Goal: Task Accomplishment & Management: Complete application form

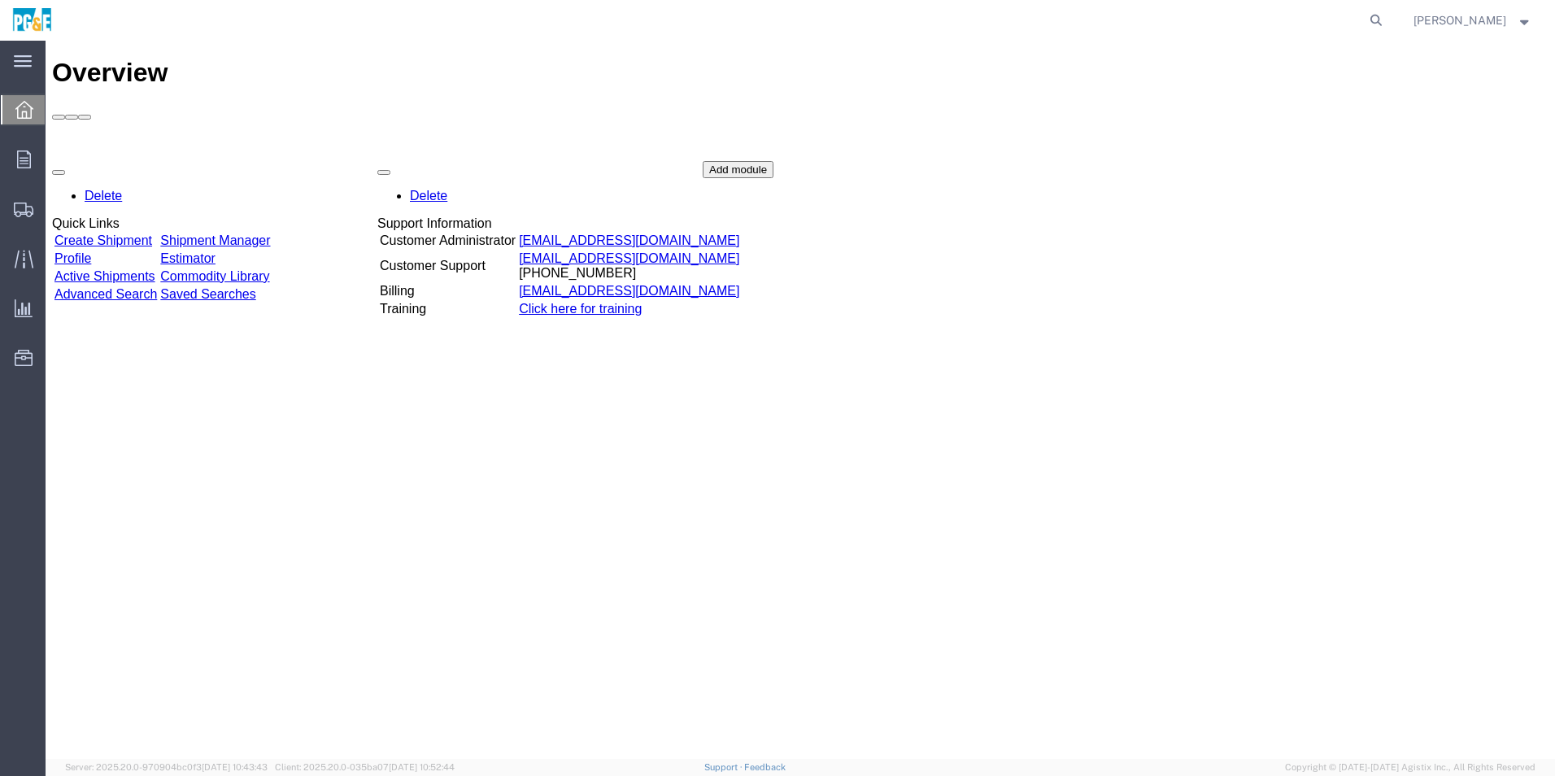
click at [132, 233] on link "Create Shipment" at bounding box center [104, 240] width 98 height 14
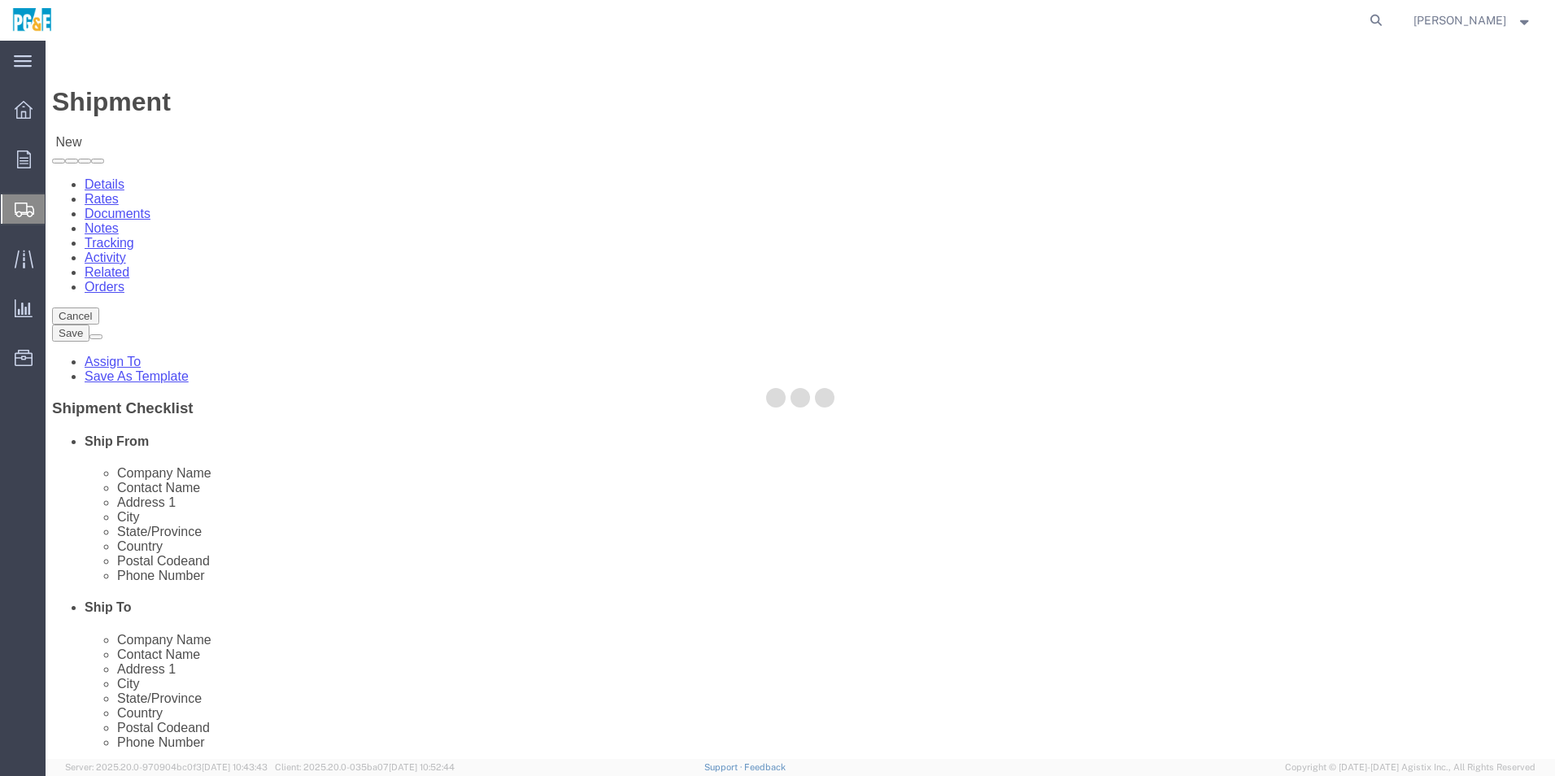
select select
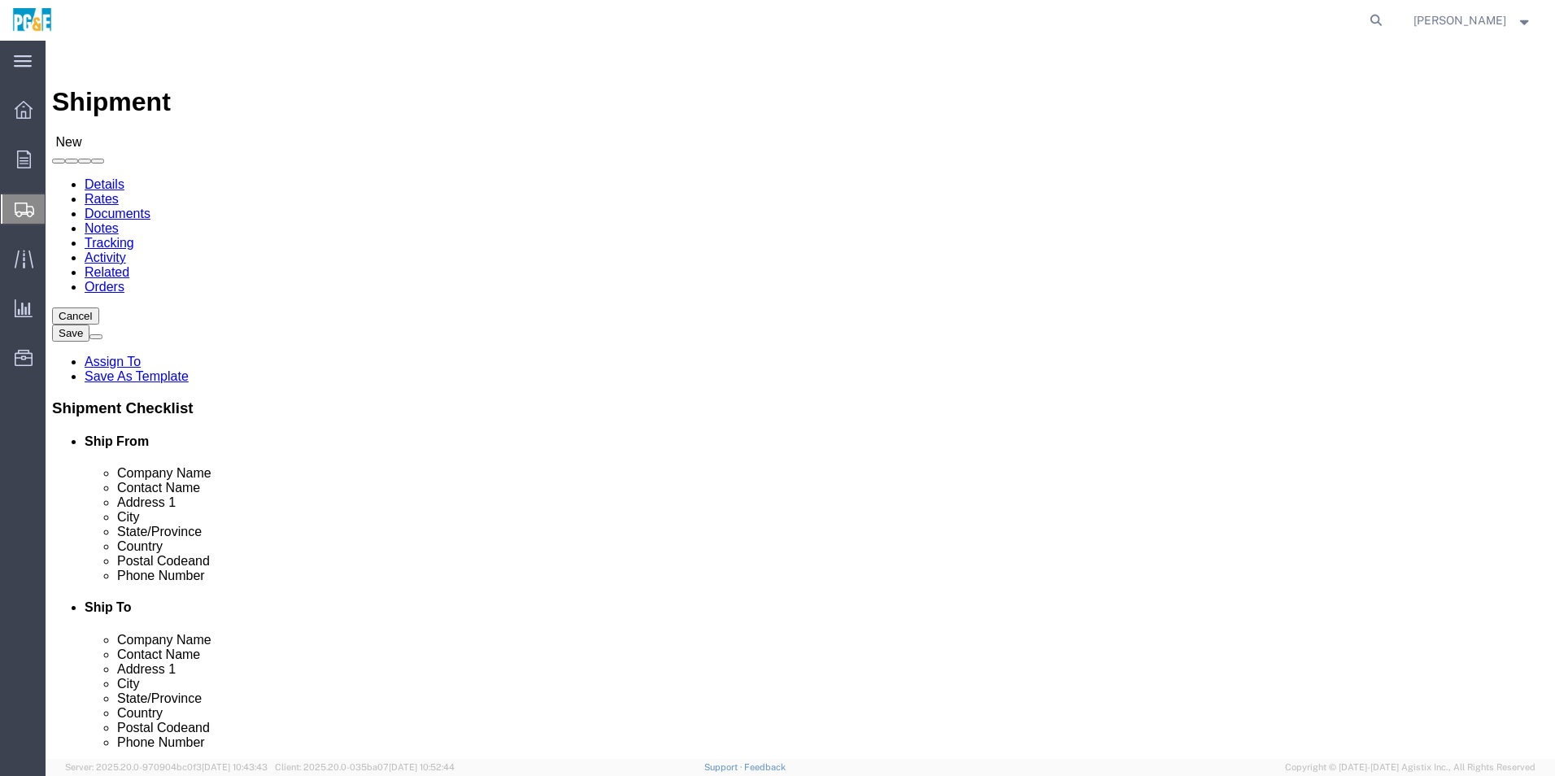
type input "da"
select select "19721"
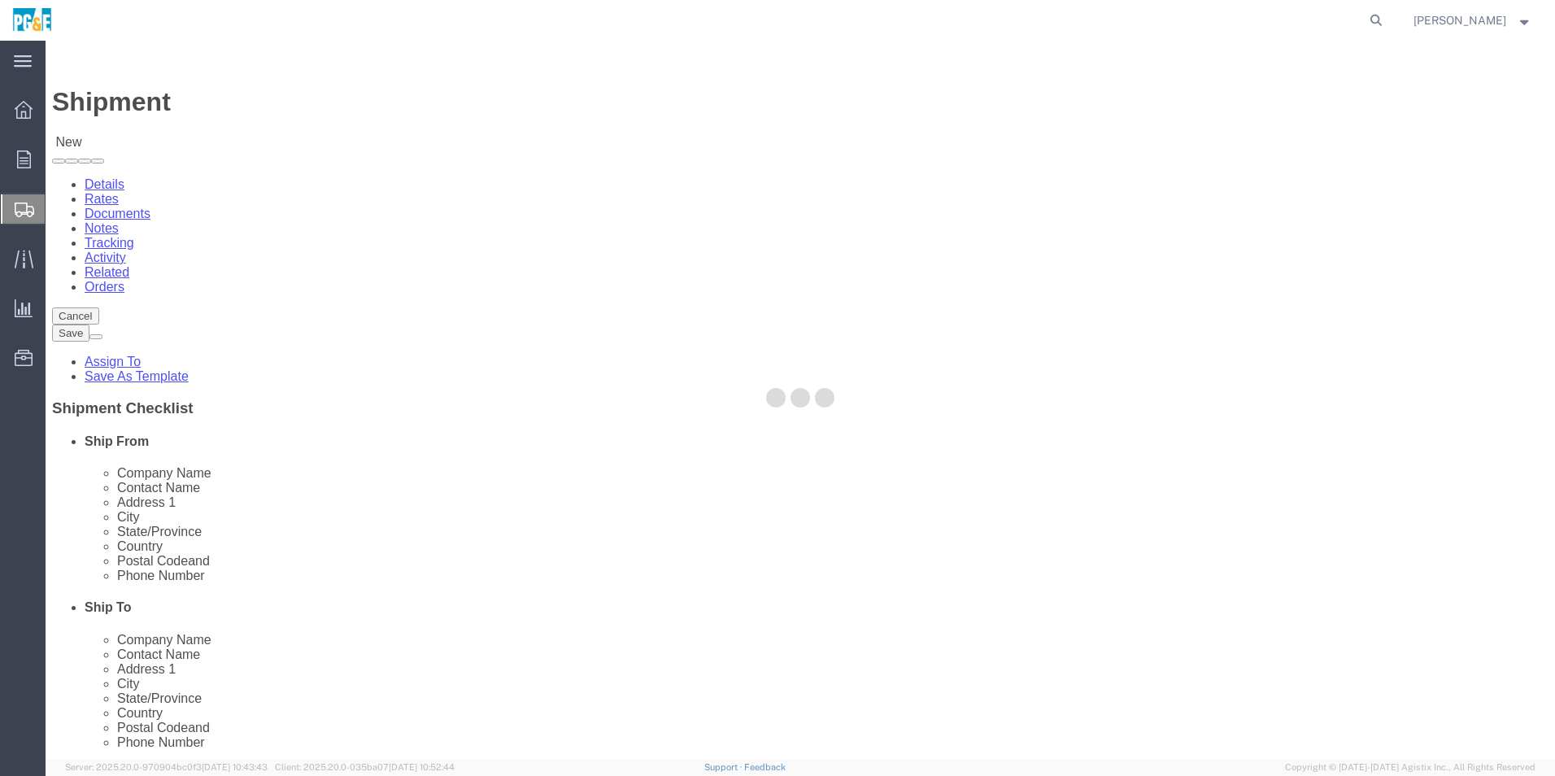
type input "269102"
type input "PG&E"
type input "[STREET_ADDRESS]"
type input "[PERSON_NAME]"
type input "95616-4231"
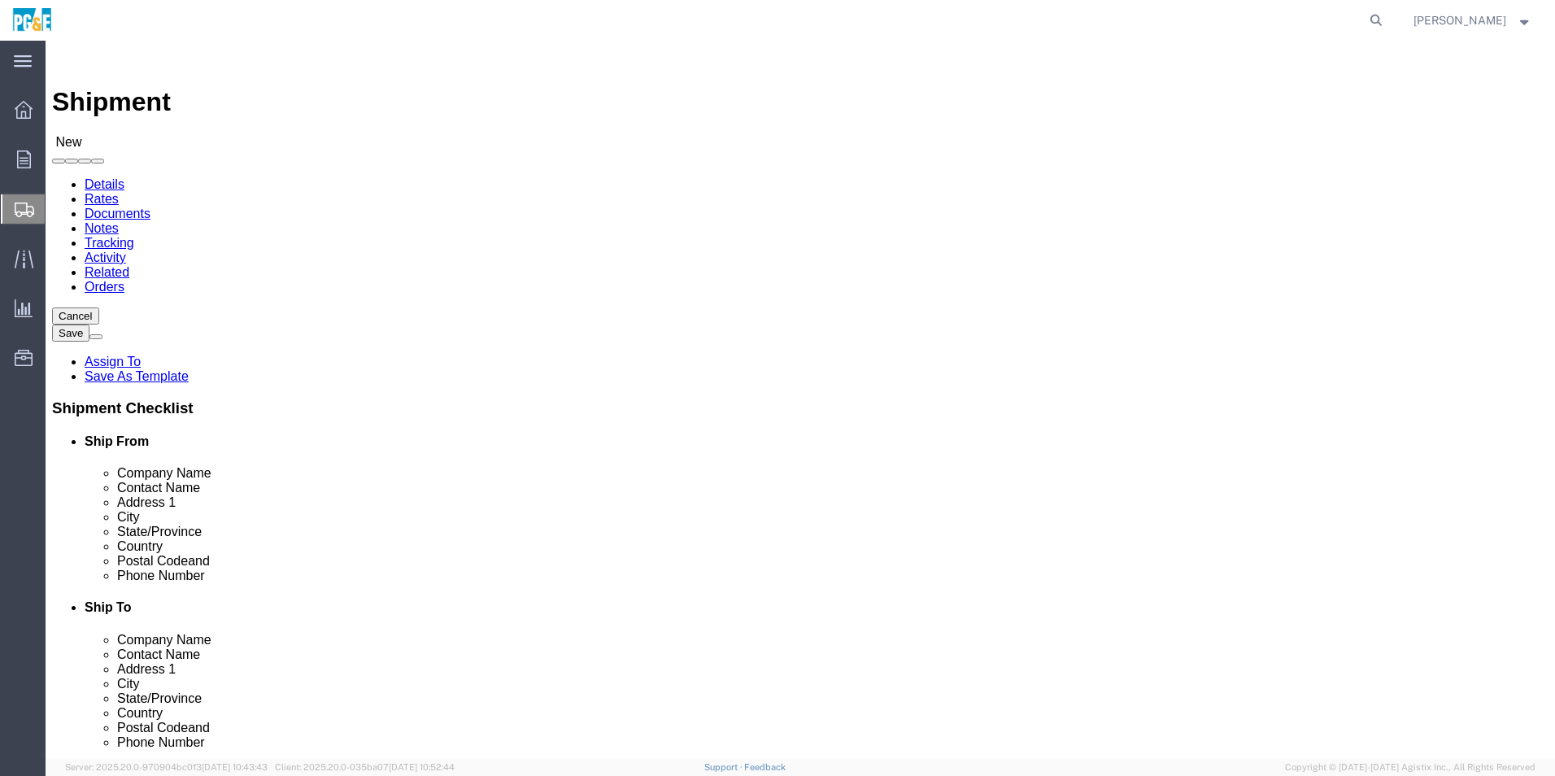
select select "CA"
click input "text"
type input "[PERSON_NAME]"
click input "text"
type input "[PHONE_NUMBER]"
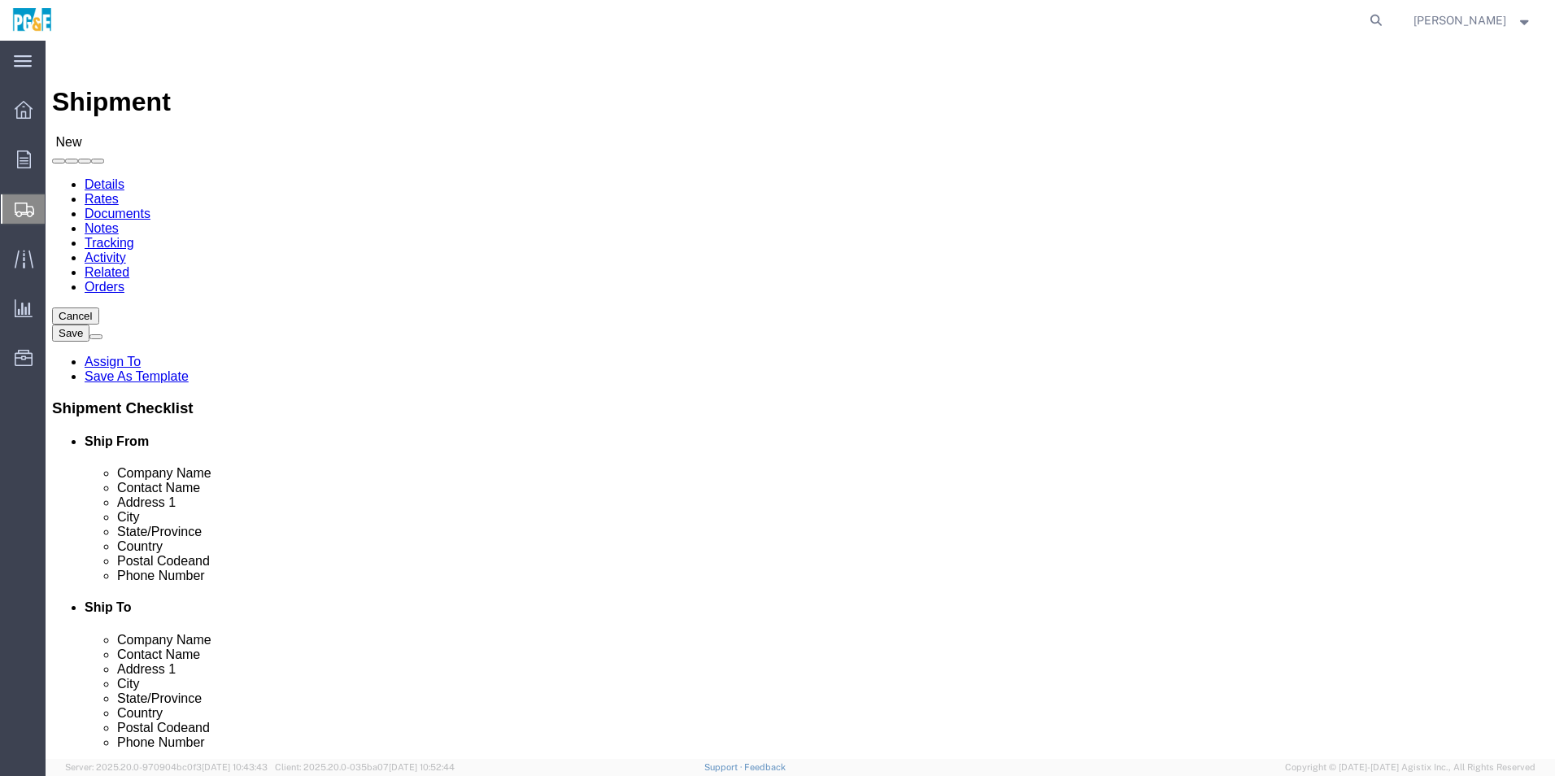
click input "text"
type input "[EMAIL_ADDRESS][DOMAIN_NAME]"
checkbox input "true"
type input "modes"
select select "19813"
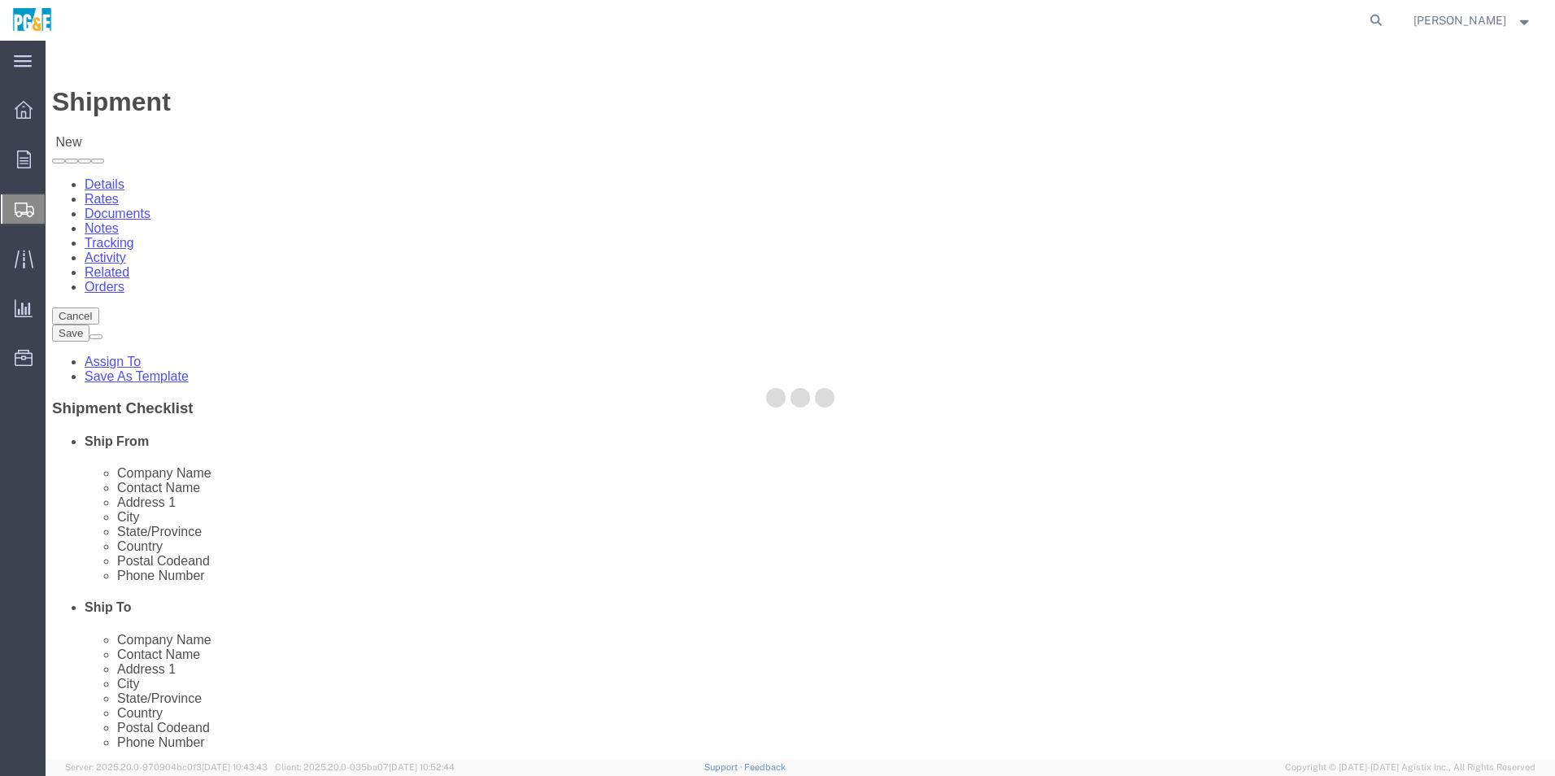
type input "125502"
type input "PG&E"
type input "[STREET_ADDRESS][PERSON_NAME]"
type input "MODESTO"
type input "95351-1172"
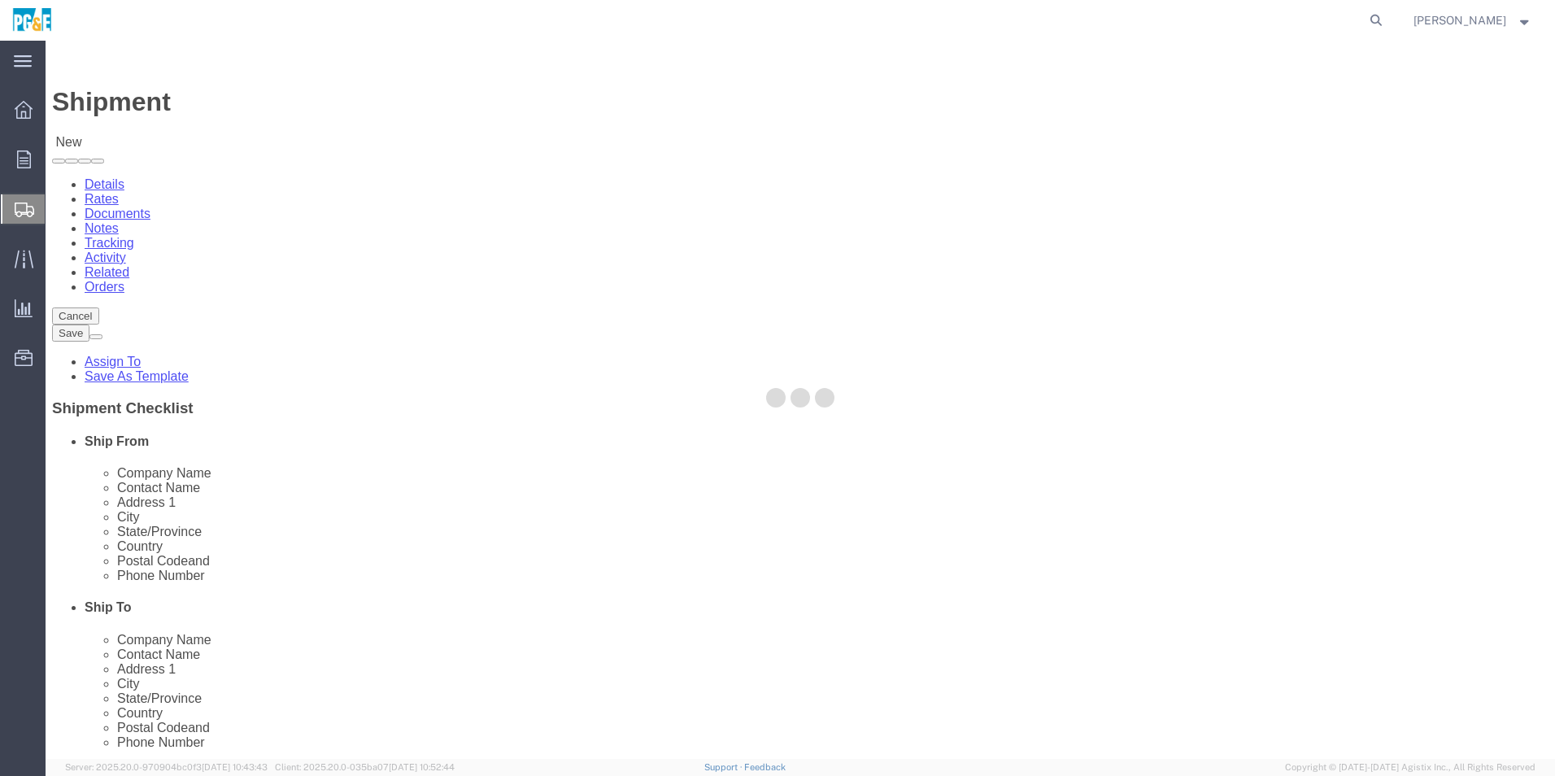
select select "CA"
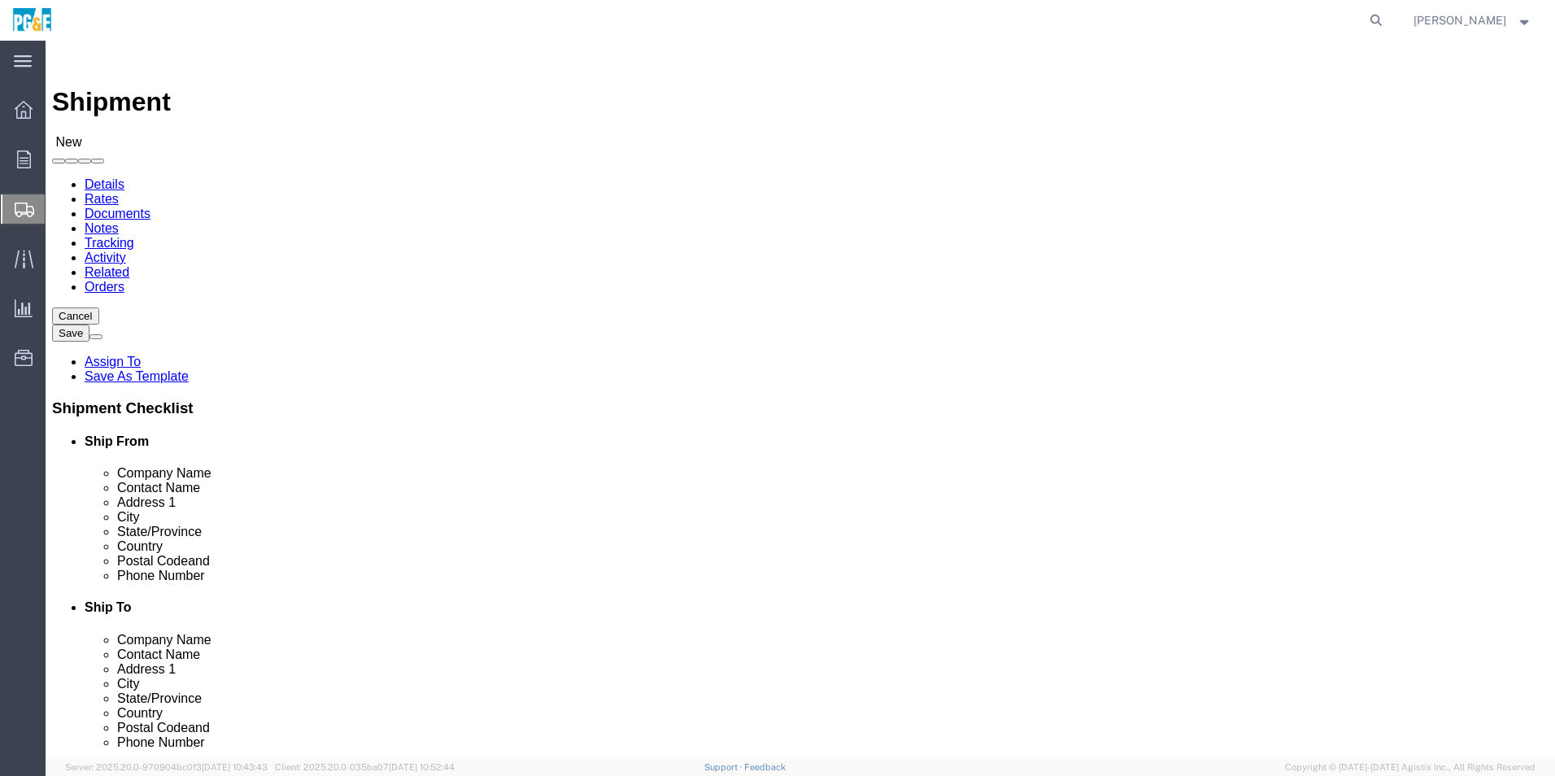
click input "text"
type input "[PERSON_NAME]"
type input "[PHONE_NUMBER]"
type input "[EMAIL_ADDRESS][DOMAIN_NAME]"
click input "checkbox"
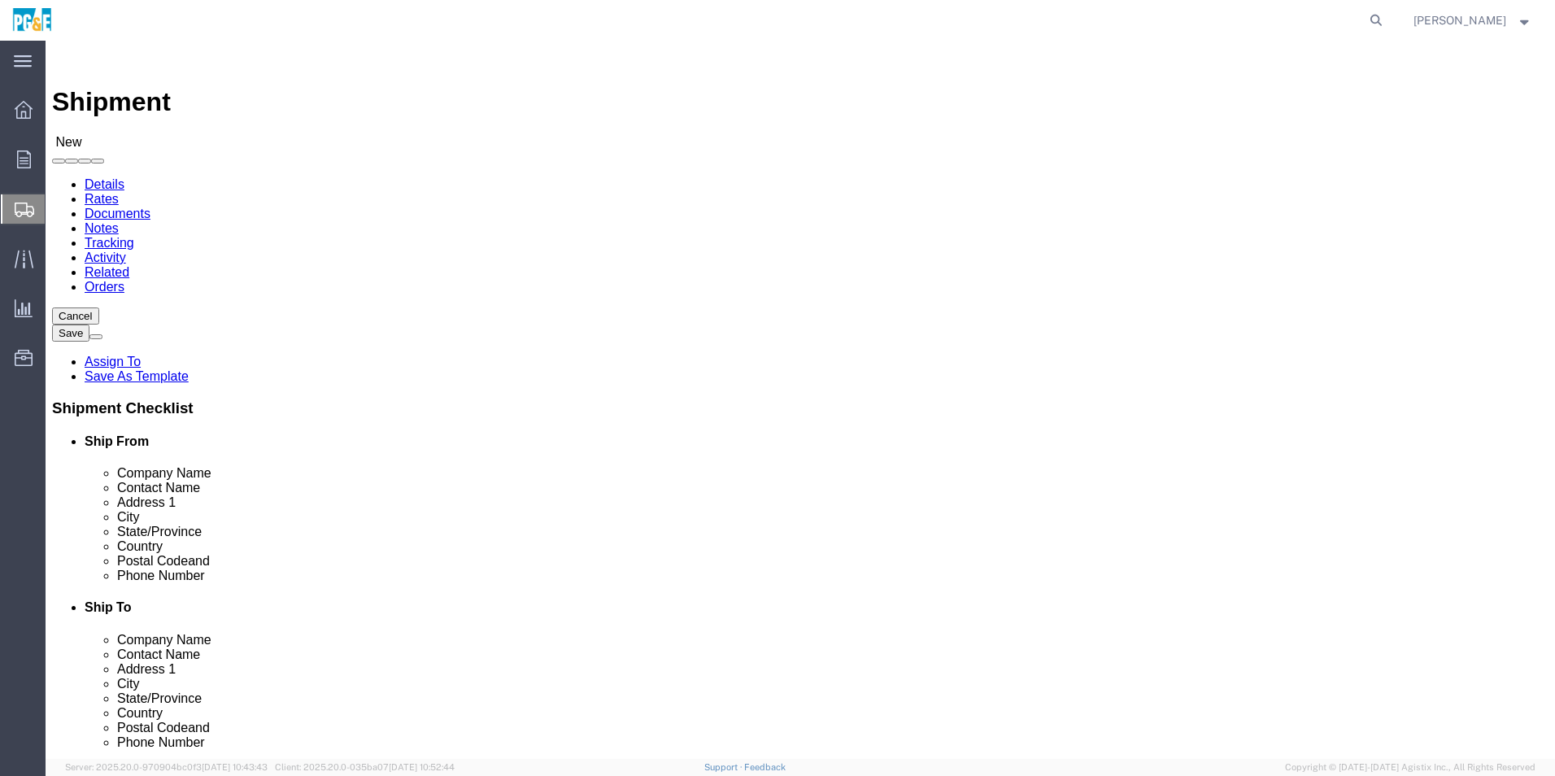
click input "checkbox"
checkbox input "true"
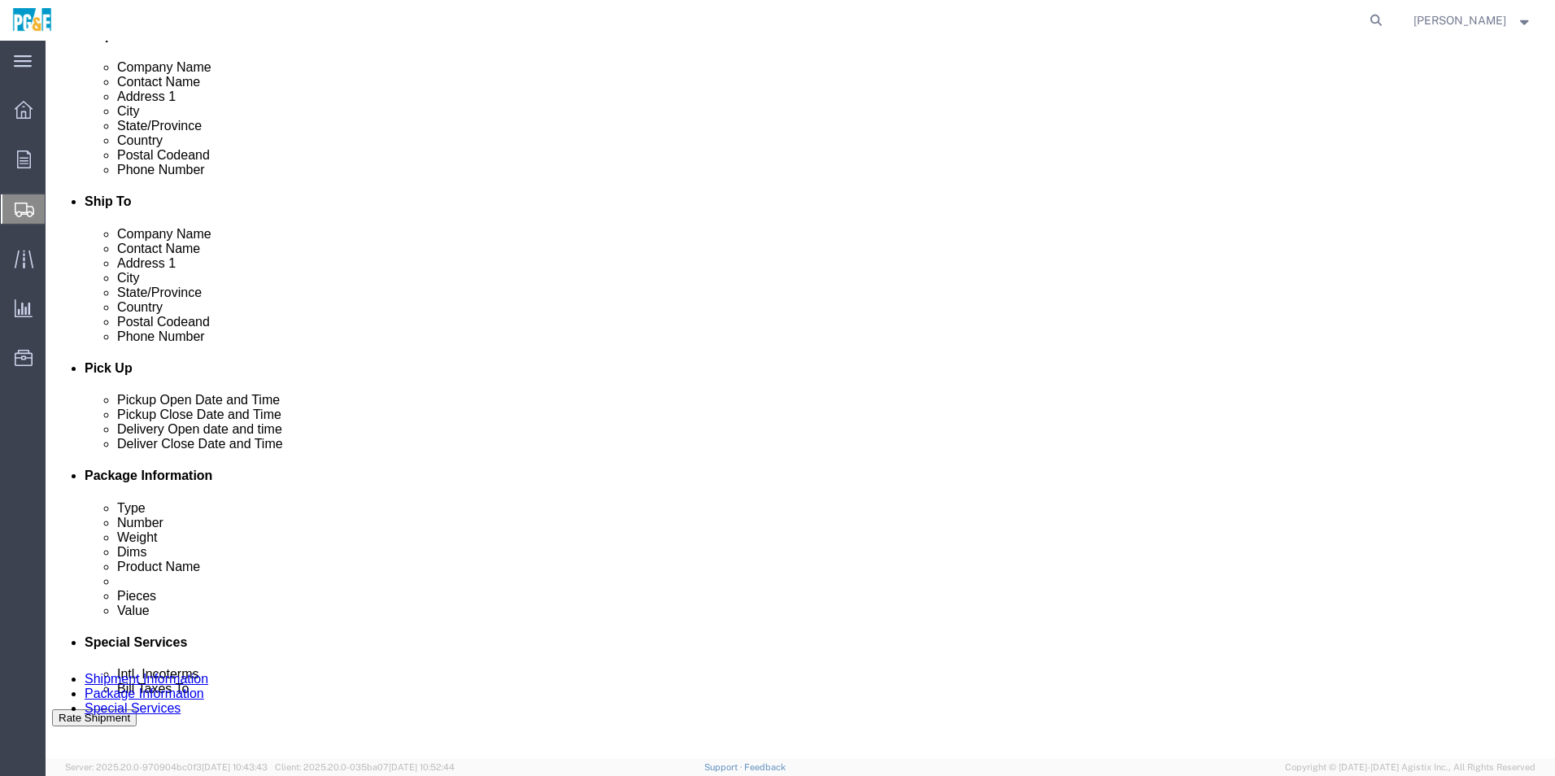
scroll to position [407, 0]
click div "[DATE] 9:00 AM"
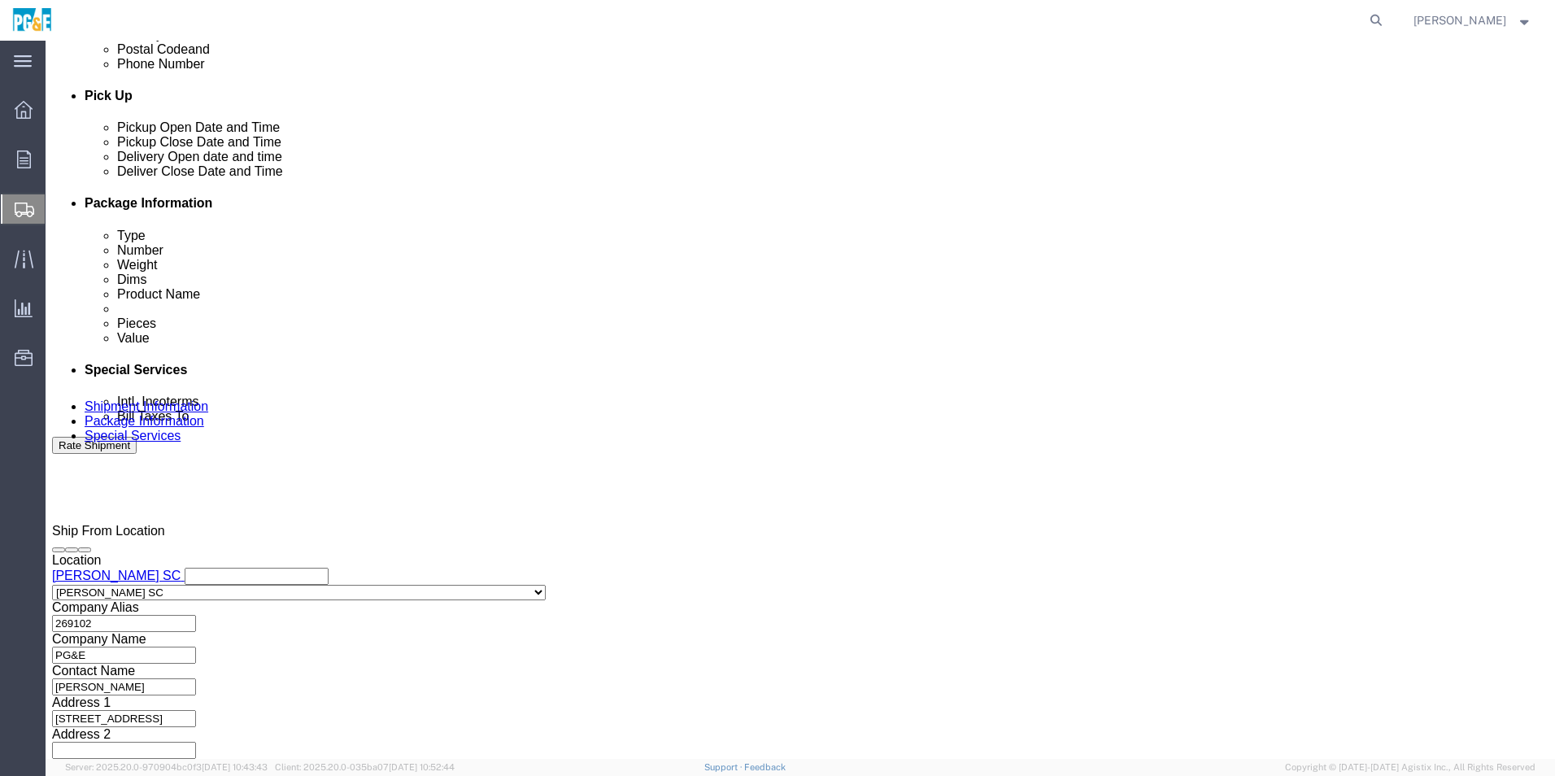
type input "3:00 PM"
click button "Apply"
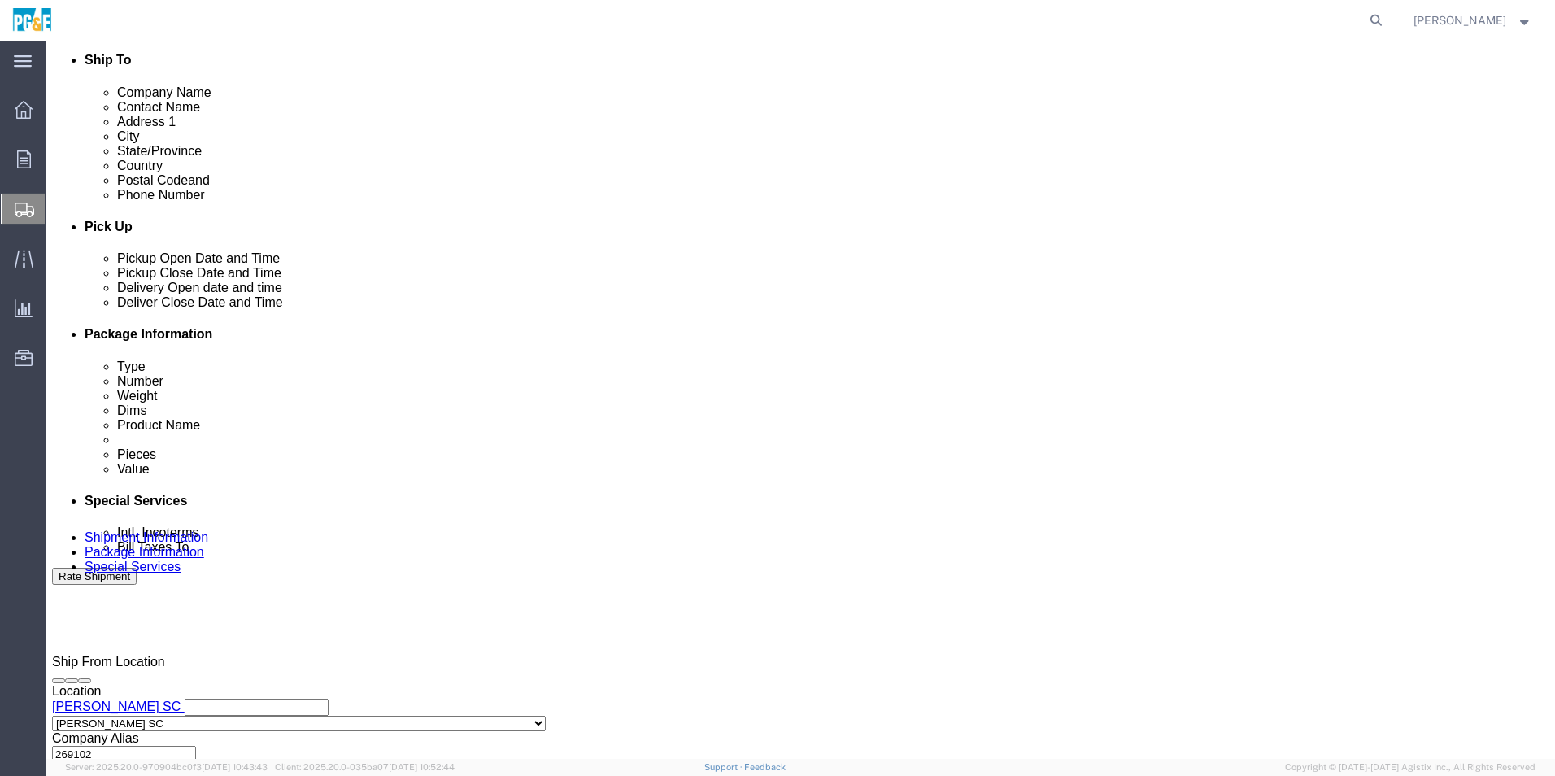
scroll to position [516, 0]
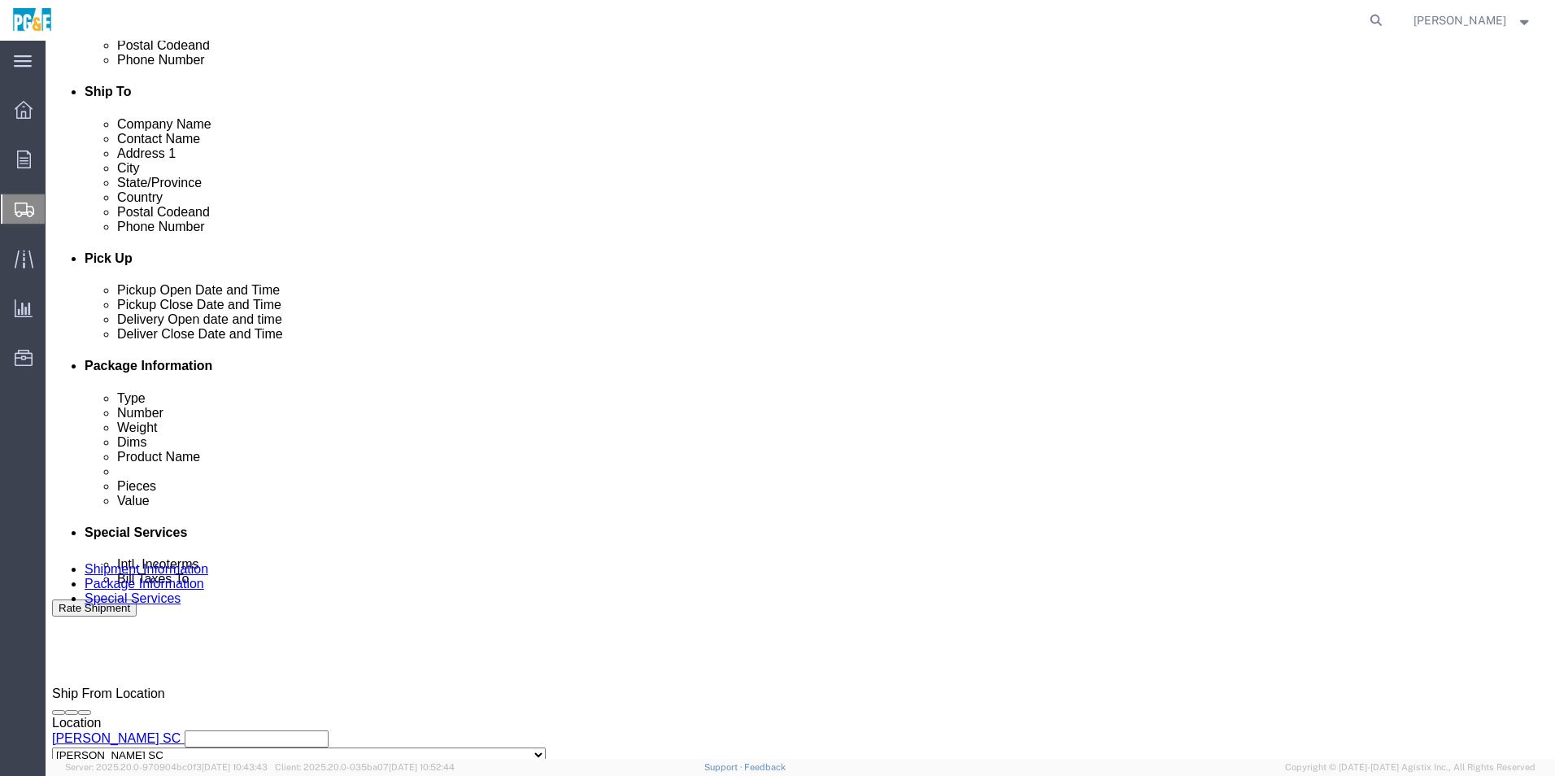
click div
click input "4:00 PM"
type input "8:00 AM"
click button "Apply"
click div
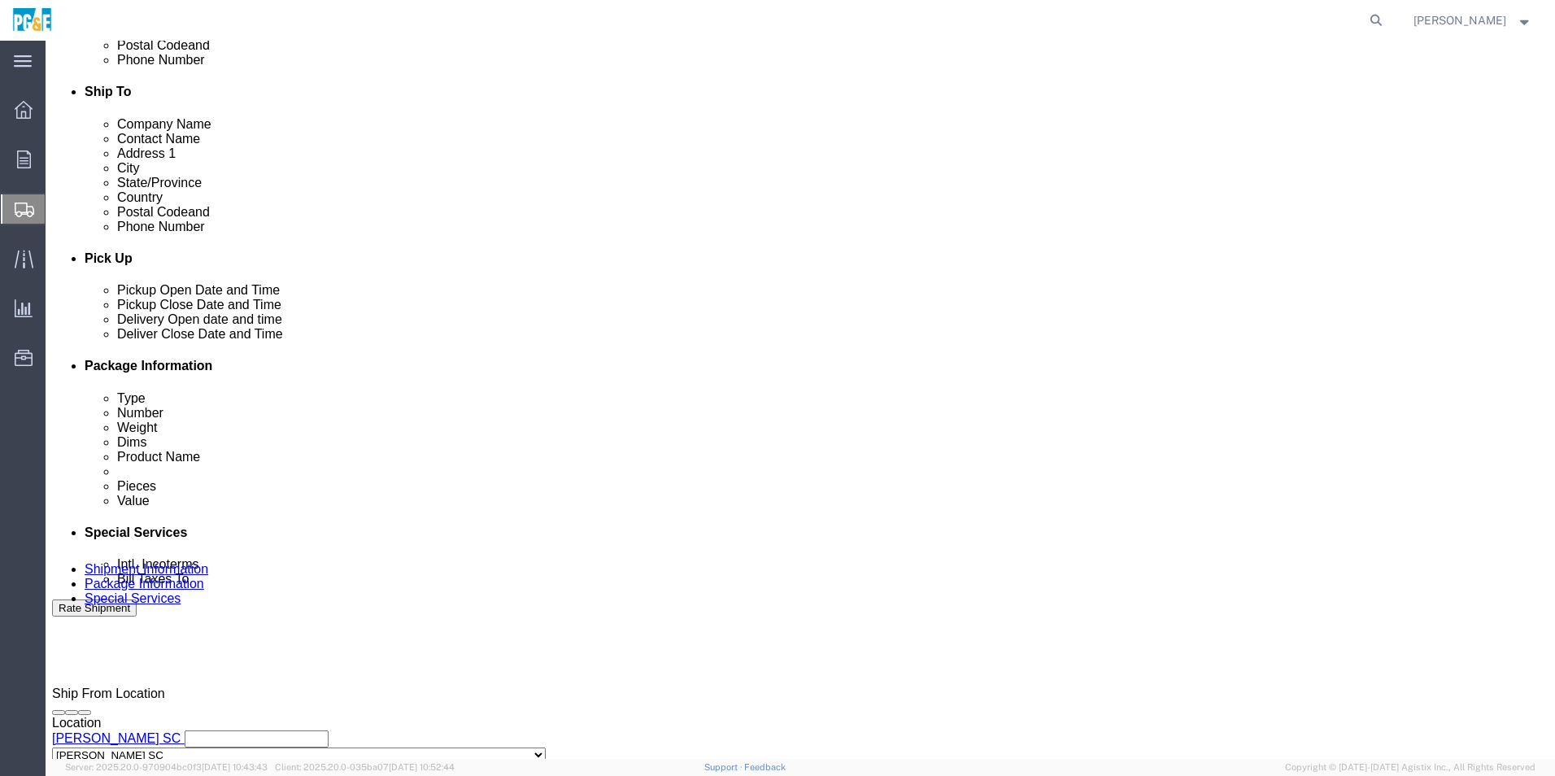
click input "9:00 AM"
type input "3:00 PM"
click button "Apply"
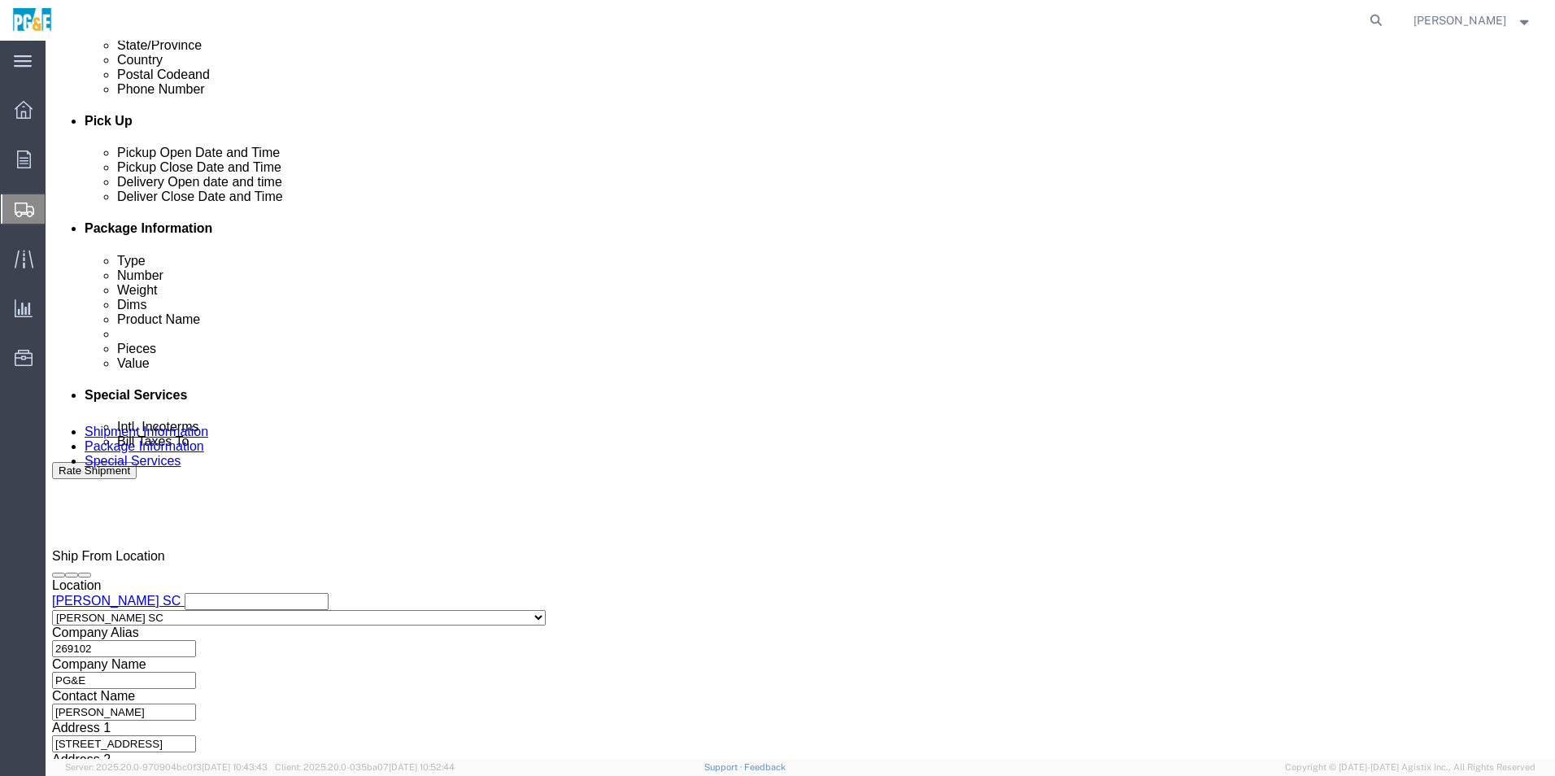
scroll to position [678, 0]
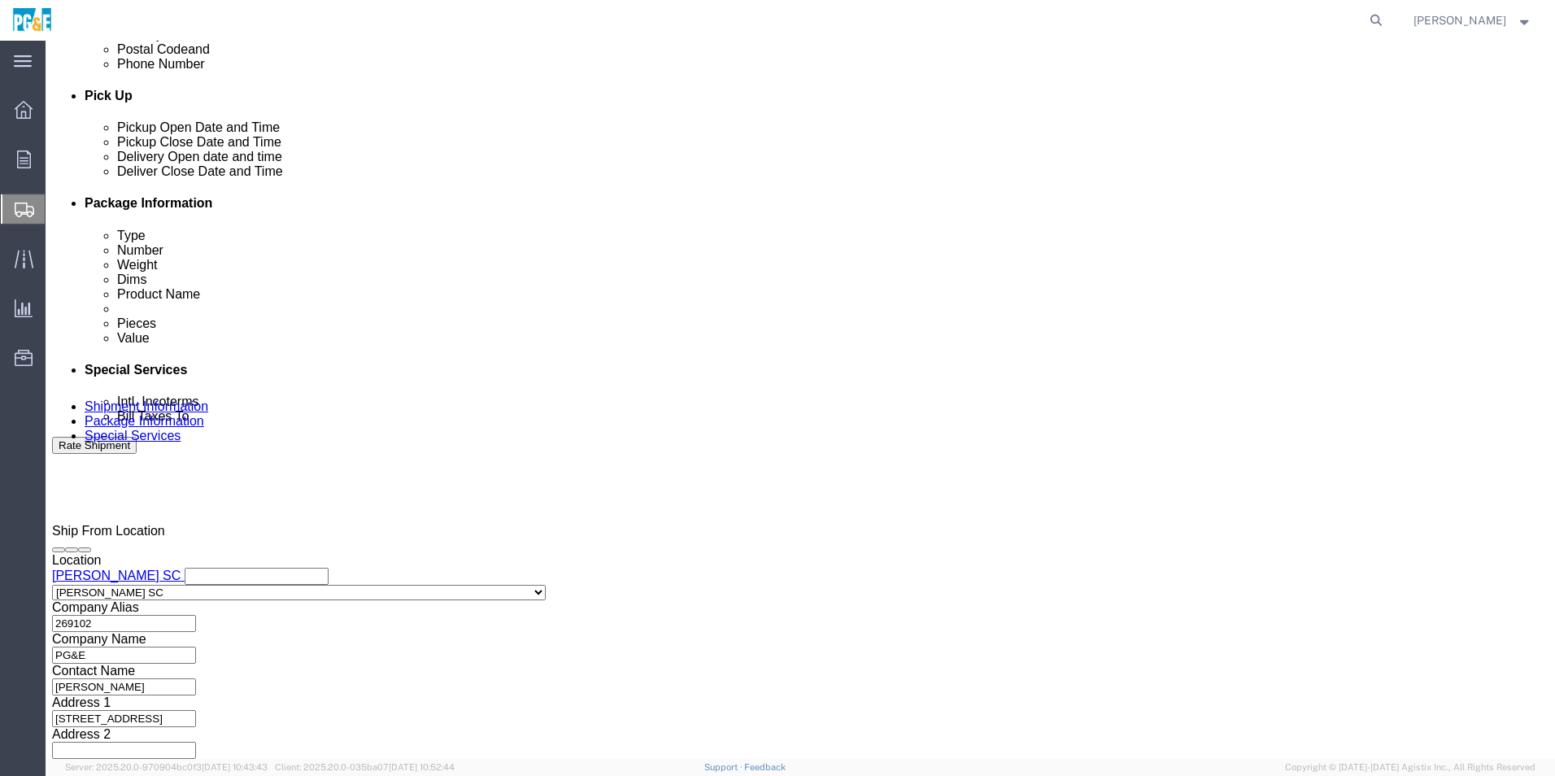
click button "Continue"
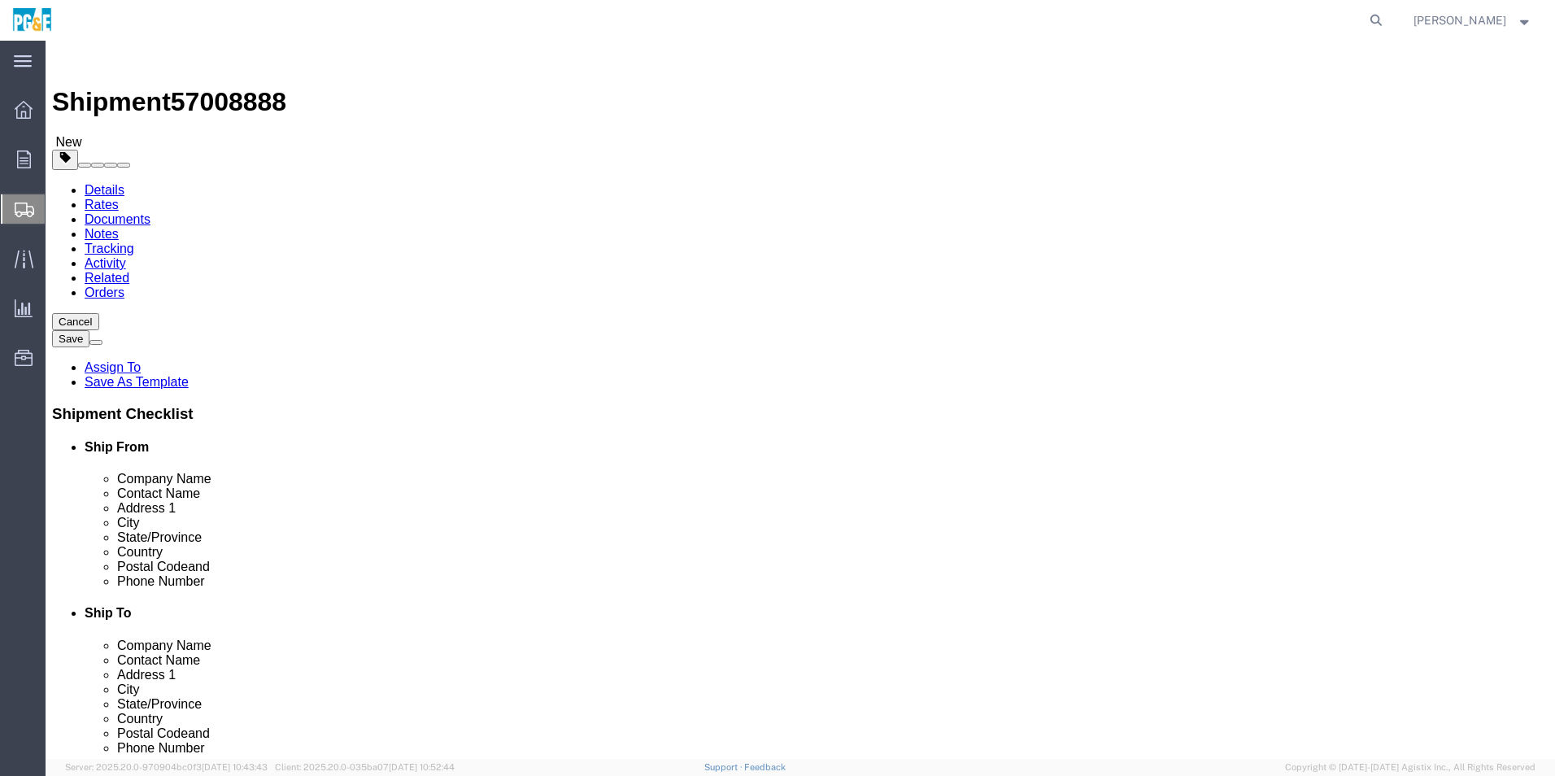
click select "Select Bulk Bundle(s) Cardboard Box(es) Carton(s) Crate(s) Drum(s) (Fiberboard)…"
select select "PSNS"
click select "Select Bulk Bundle(s) Cardboard Box(es) Carton(s) Crate(s) Drum(s) (Fiberboard)…"
click input "text"
type input "48"
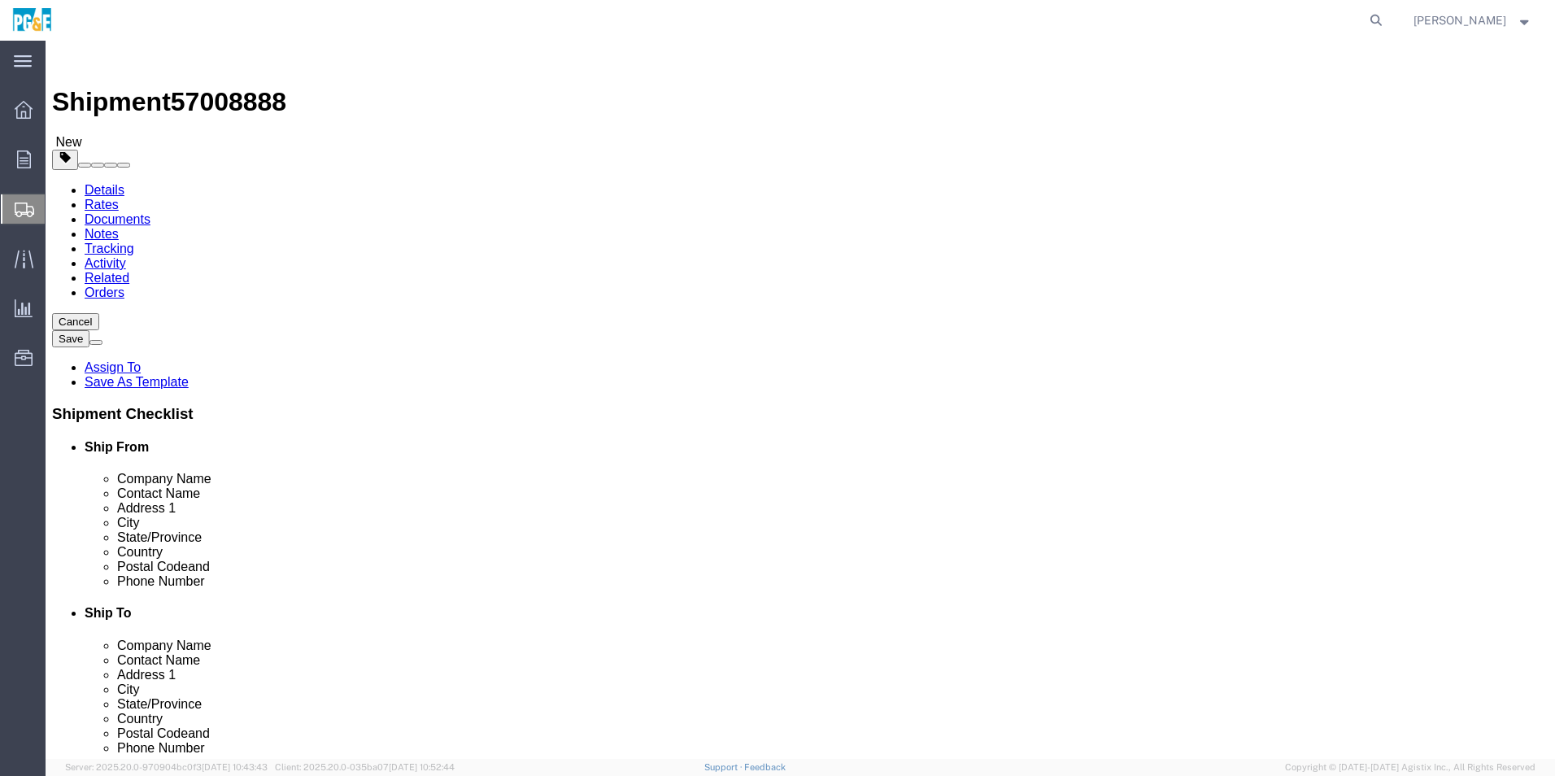
type input "40"
type input "24"
type input "280"
click link "Add Content"
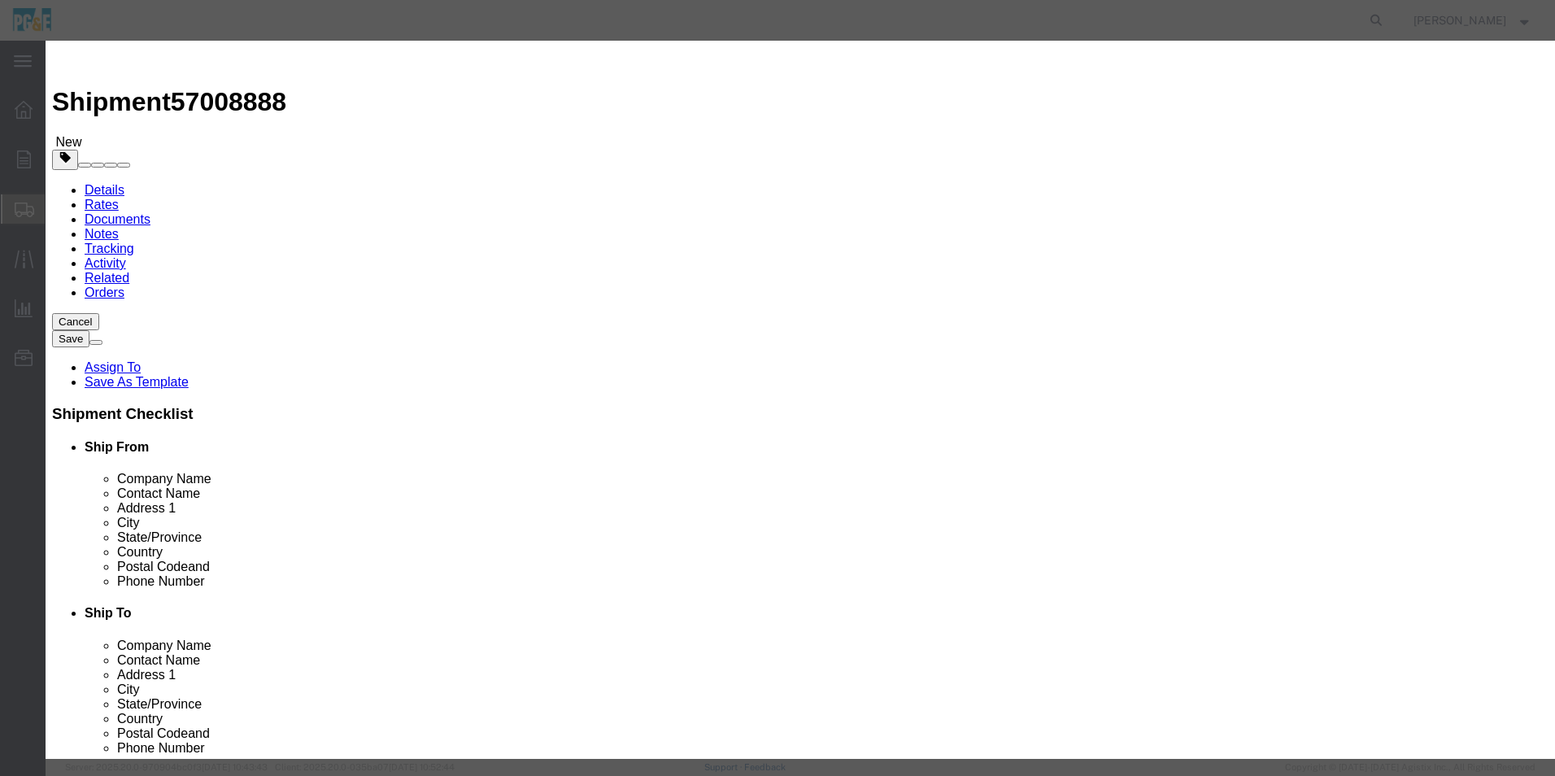
click input "text"
type input "Wheel Chocks"
click input "0"
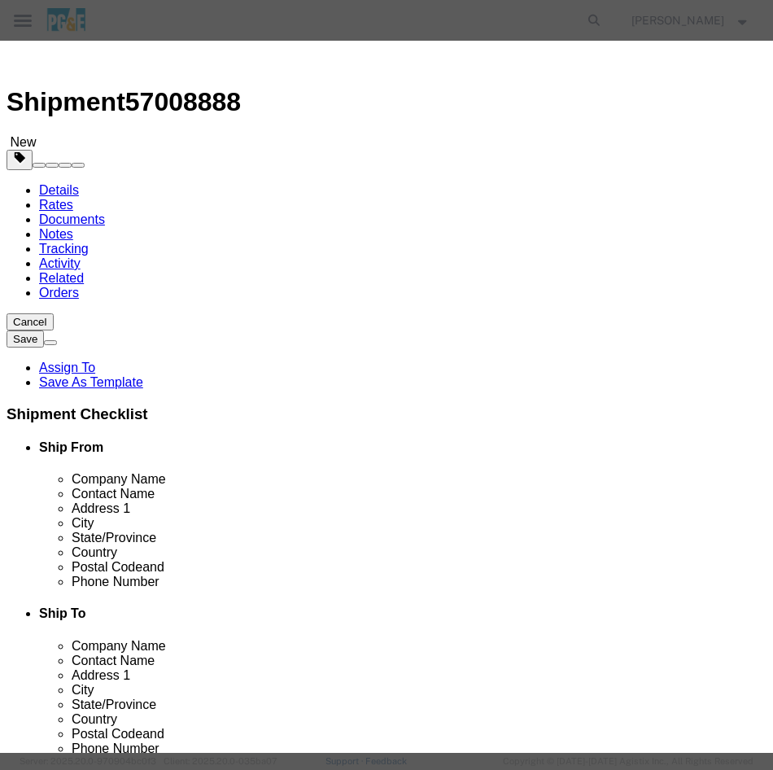
type input "20"
click input "text"
type input "495"
click select "Select 50 55 60 65 70 85 92.5 100 125 175 250 300 400"
select select "50"
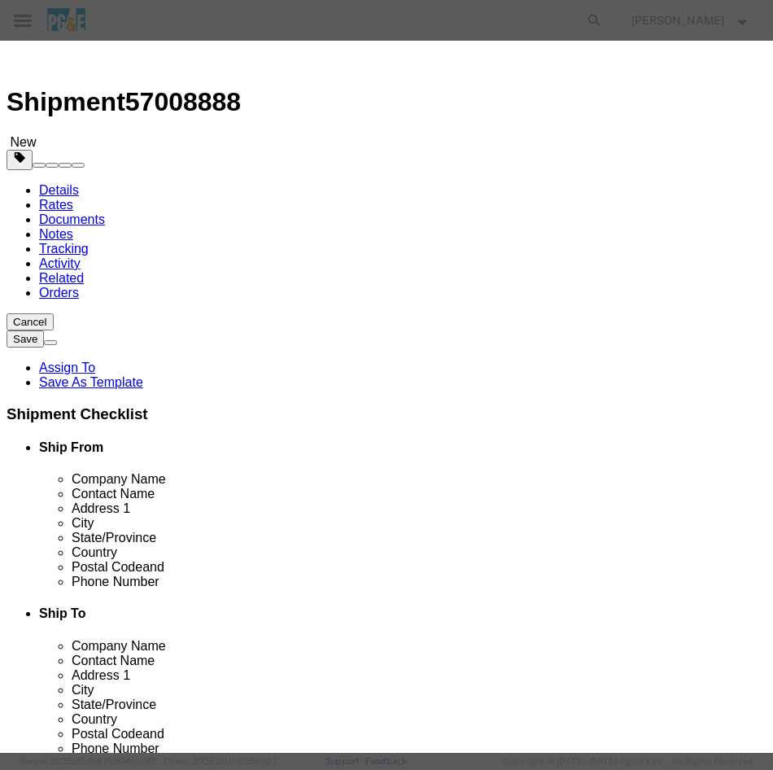
click select "Select 50 55 60 65 70 85 92.5 100 125 175 250 300 400"
click button "Save & Close"
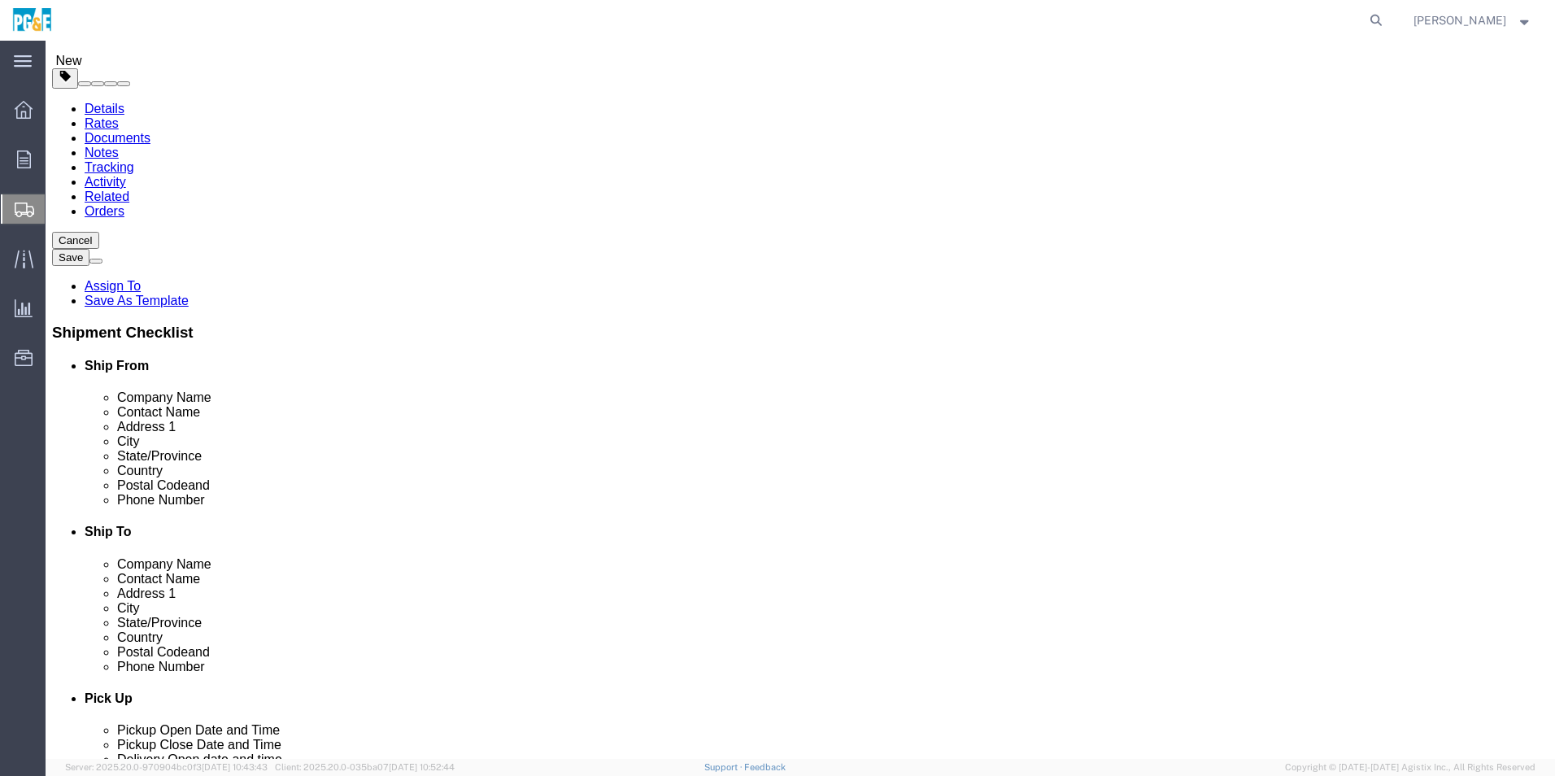
scroll to position [11, 0]
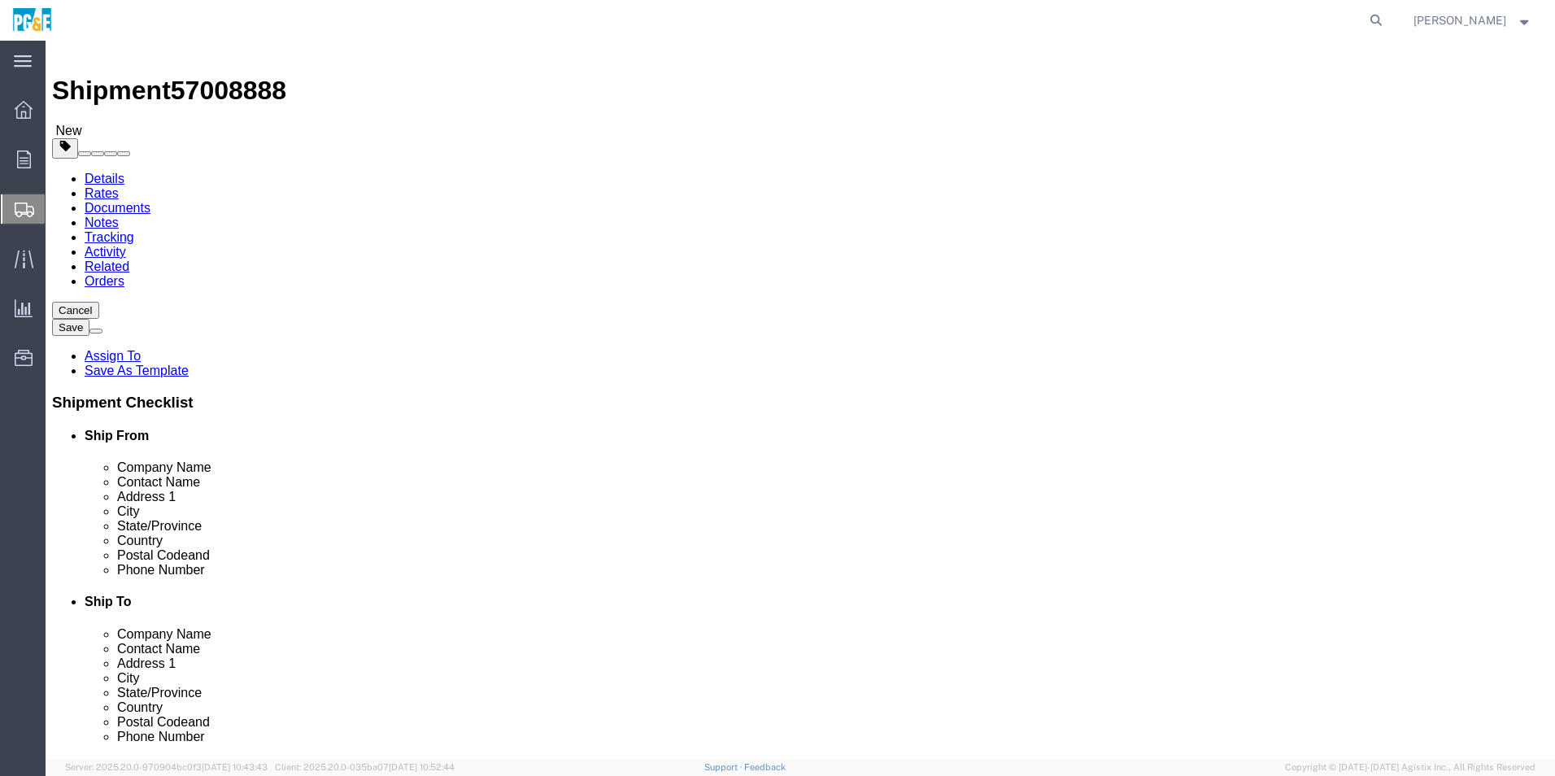
drag, startPoint x: 1145, startPoint y: 648, endPoint x: 998, endPoint y: 599, distance: 154.3
click div "1 x Pallet(s) Standard (Not Stackable) Package Type Select Bulk Bundle(s) Cardb…"
click button "Continue"
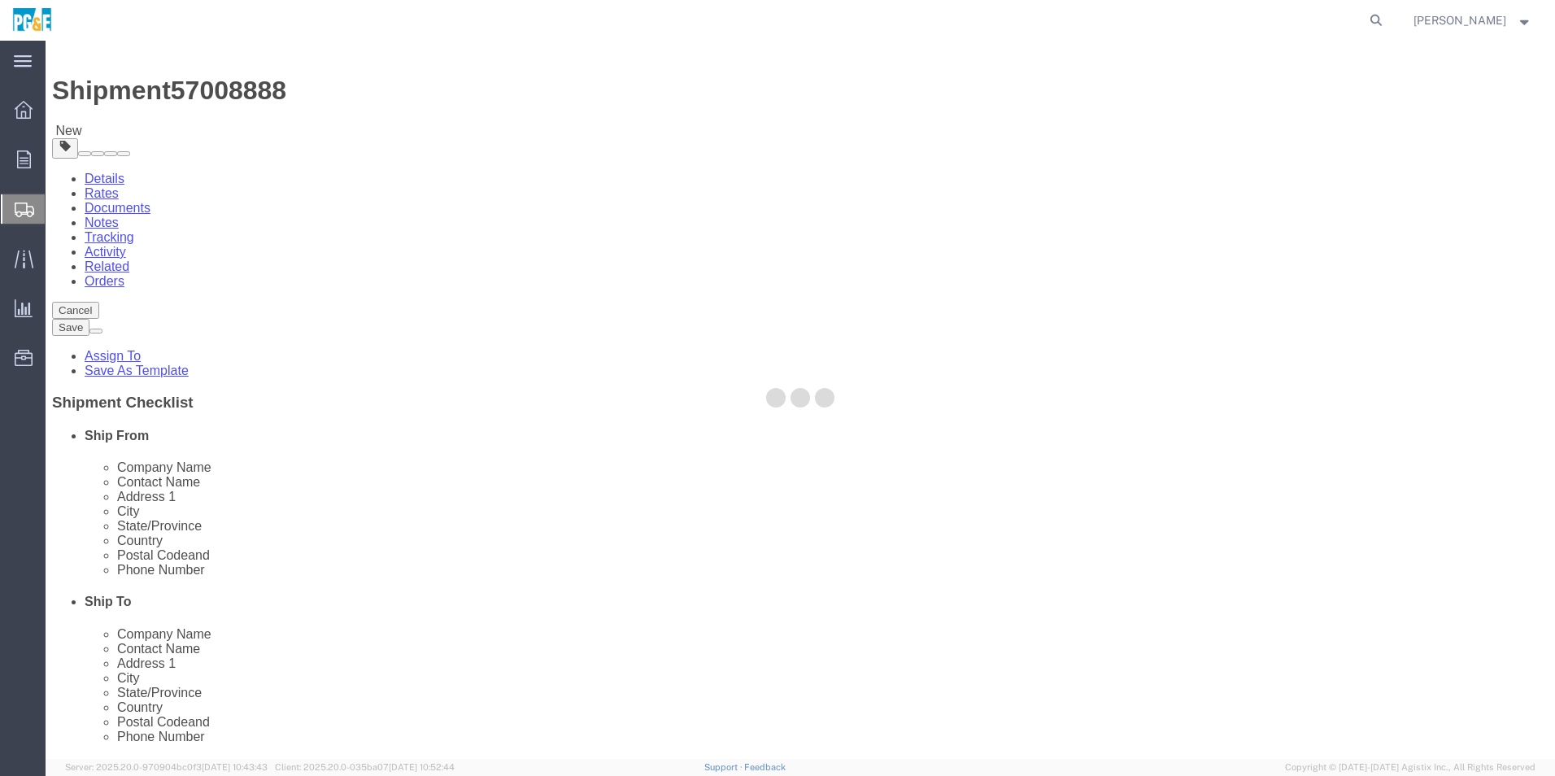
select select
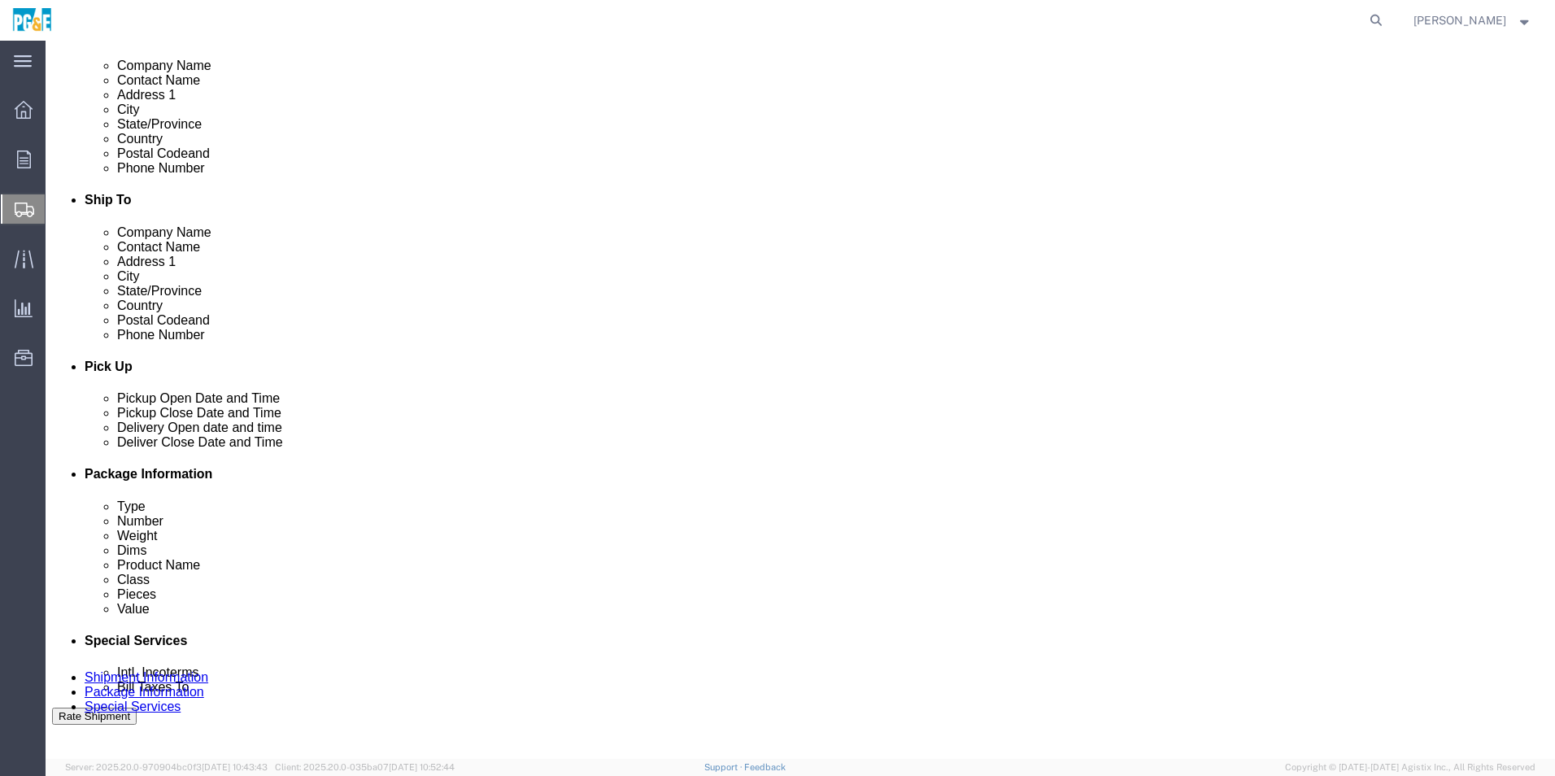
scroll to position [499, 0]
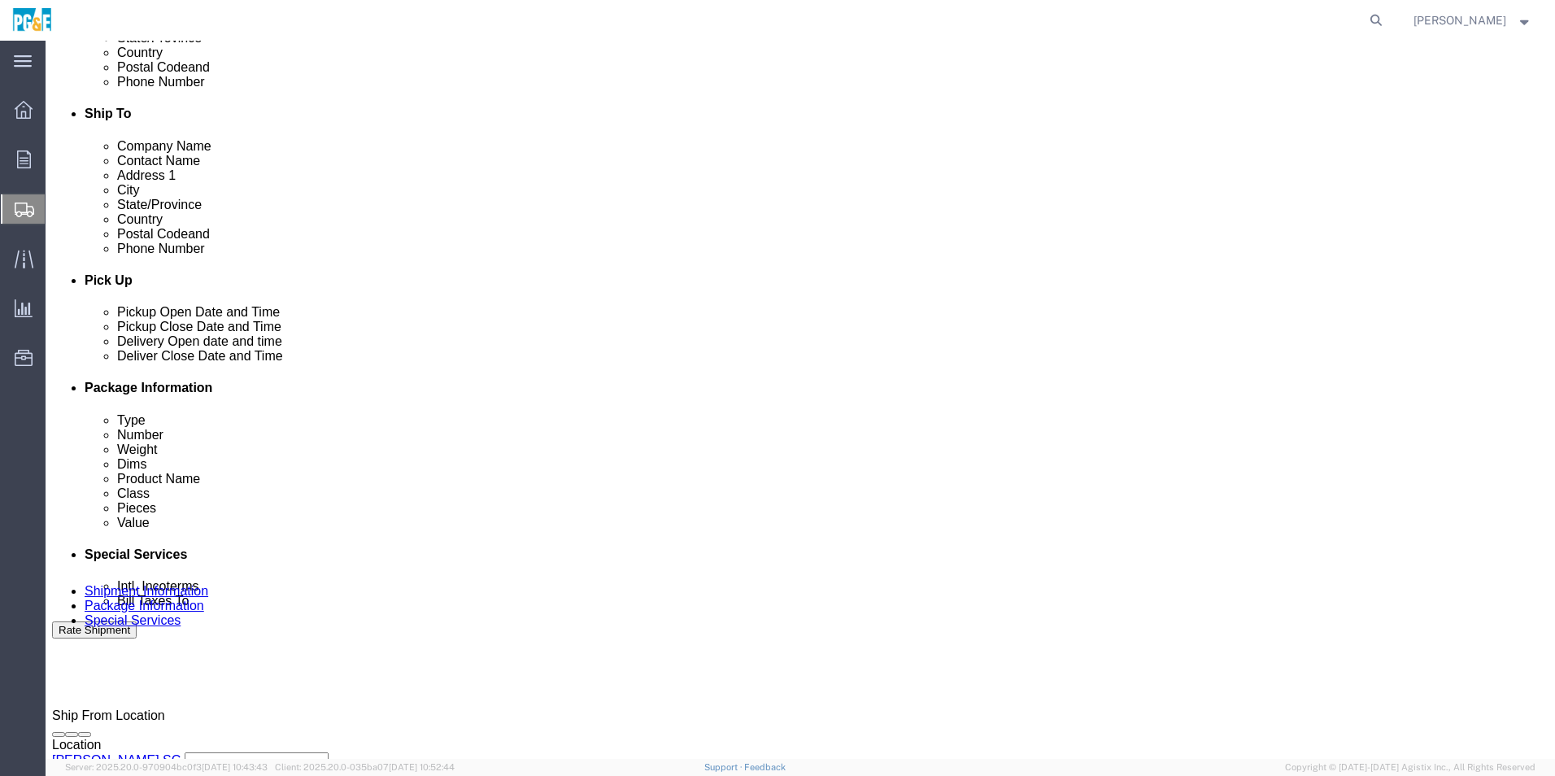
click select "Select Buyer Cost Center Department Operations Number Order Number Sales Person"
select select "COSTCENTER"
click select "Select Buyer Cost Center Department Operations Number Order Number Sales Person"
type input "11300"
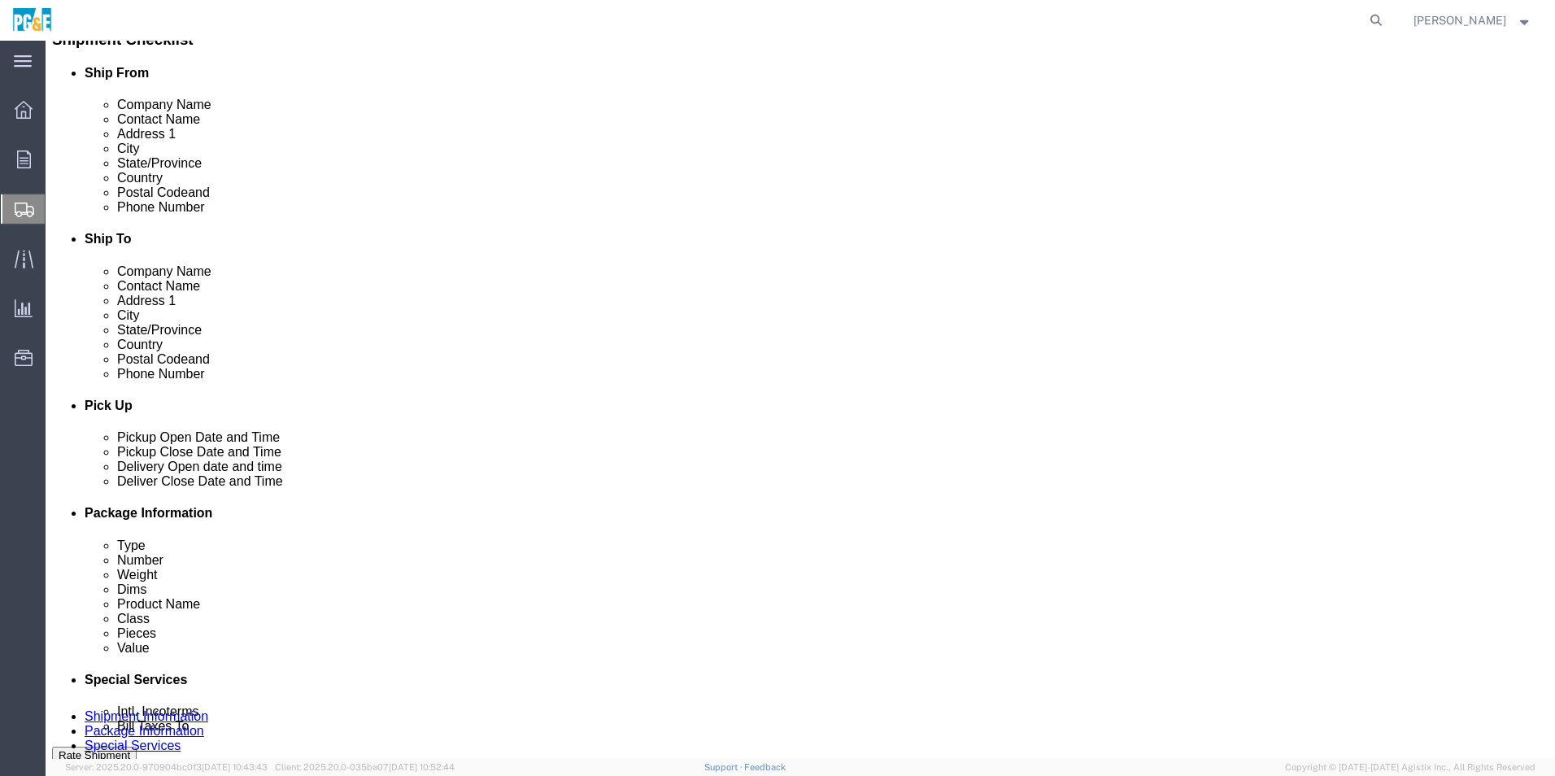
scroll to position [337, 0]
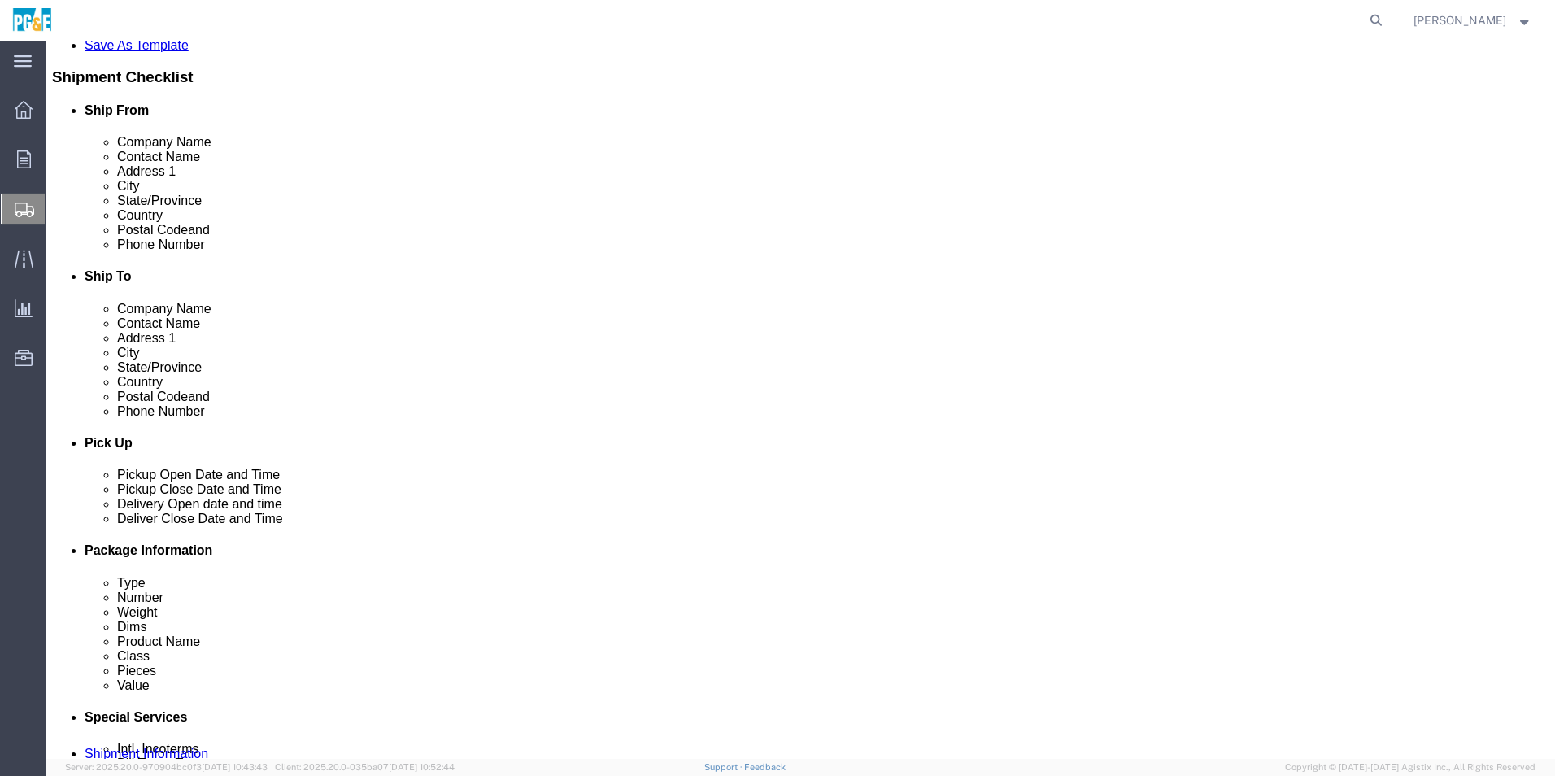
click button "Rate Shipment"
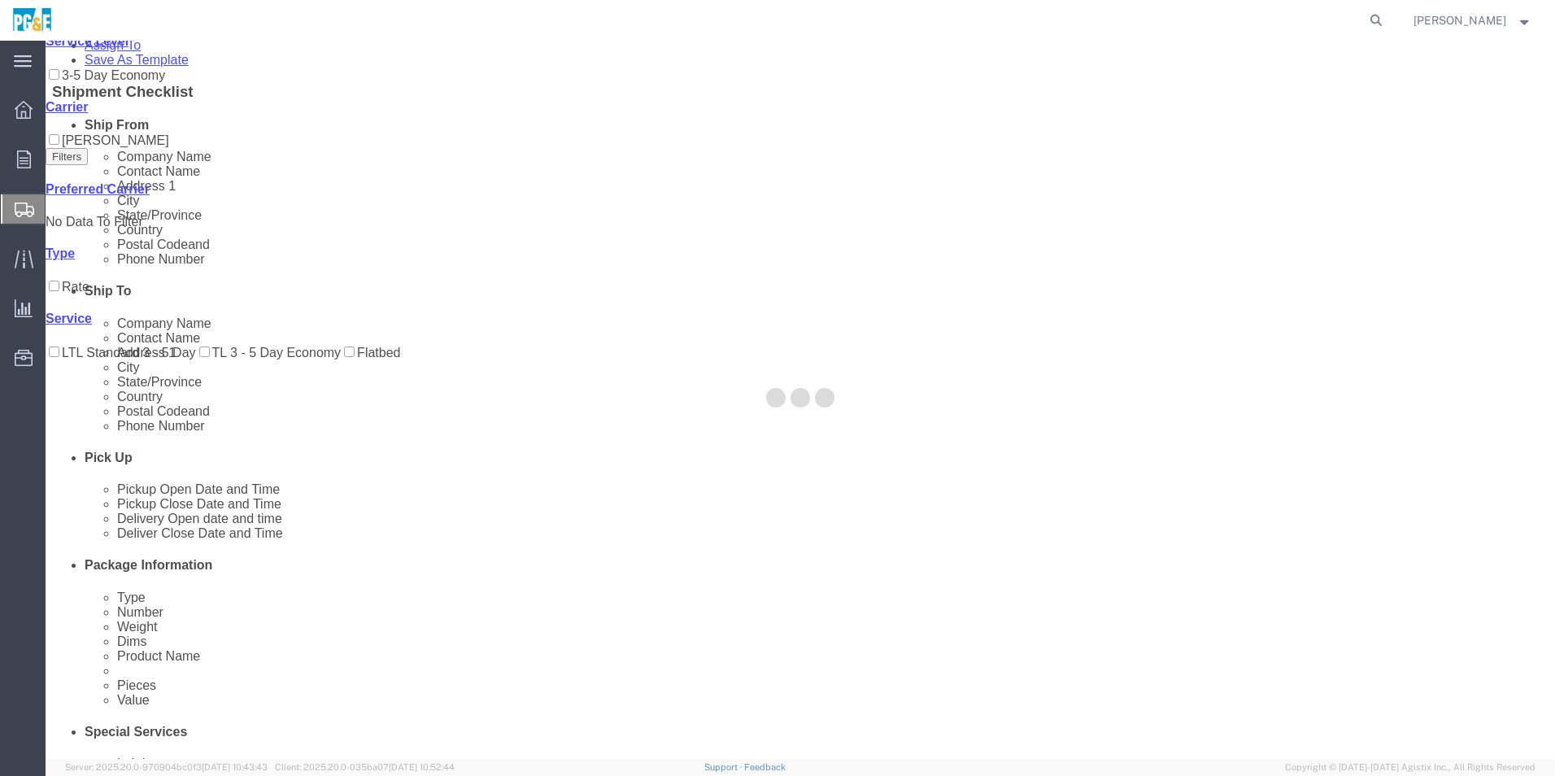
scroll to position [0, 0]
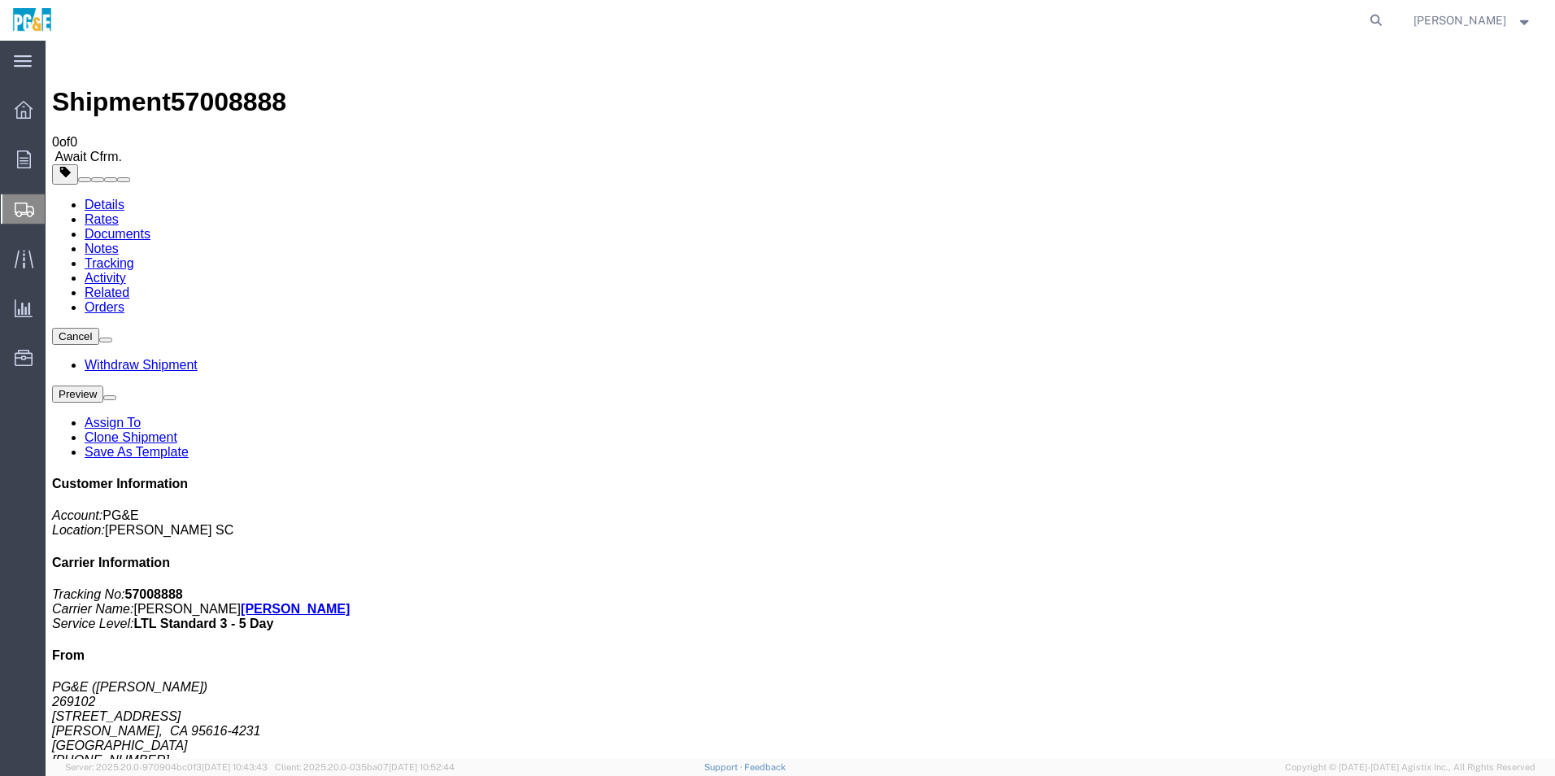
click at [1521, 22] on strong "button" at bounding box center [1525, 20] width 15 height 6
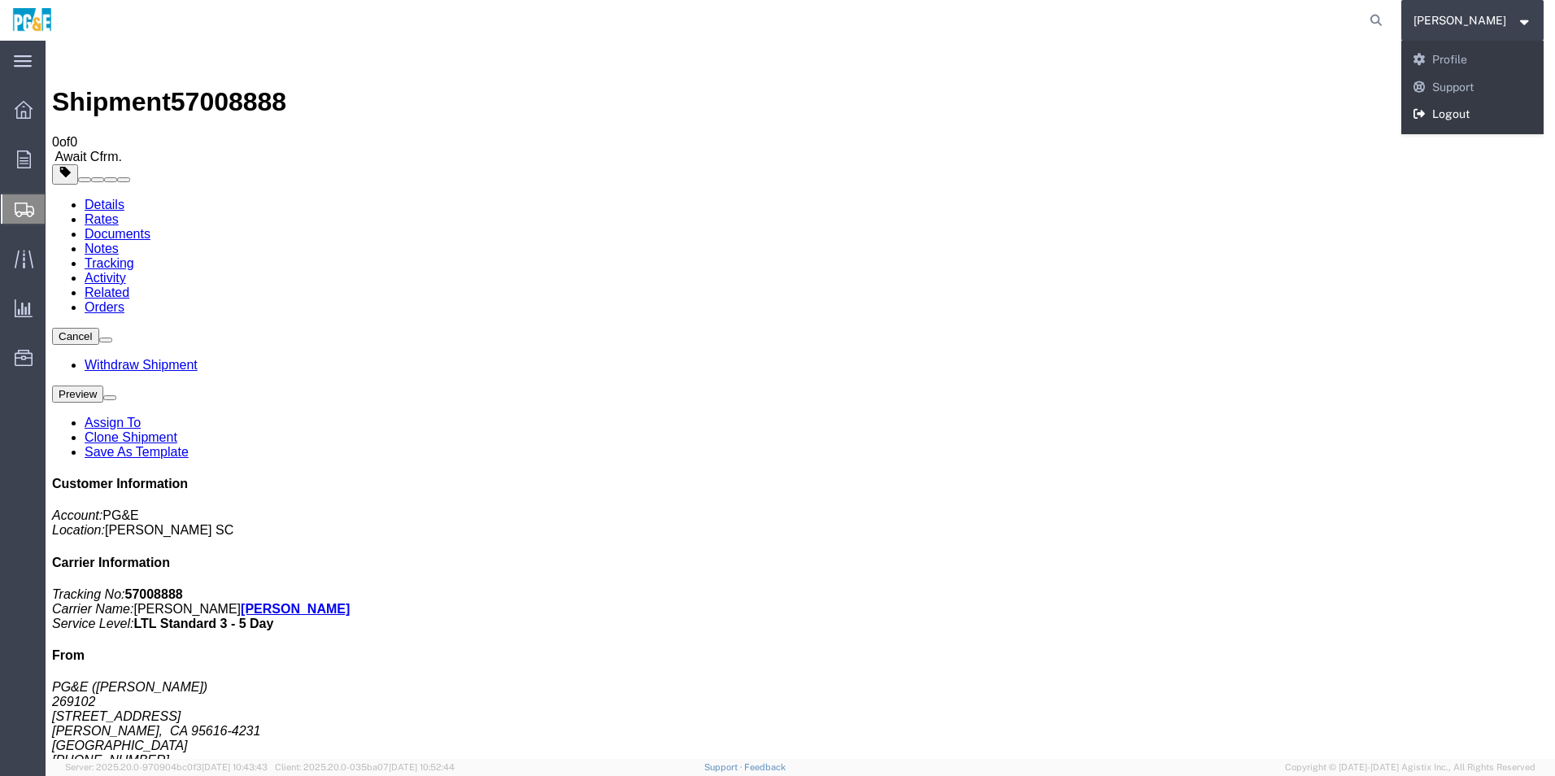
click at [1462, 112] on link "Logout" at bounding box center [1473, 115] width 143 height 28
